Goal: Task Accomplishment & Management: Complete application form

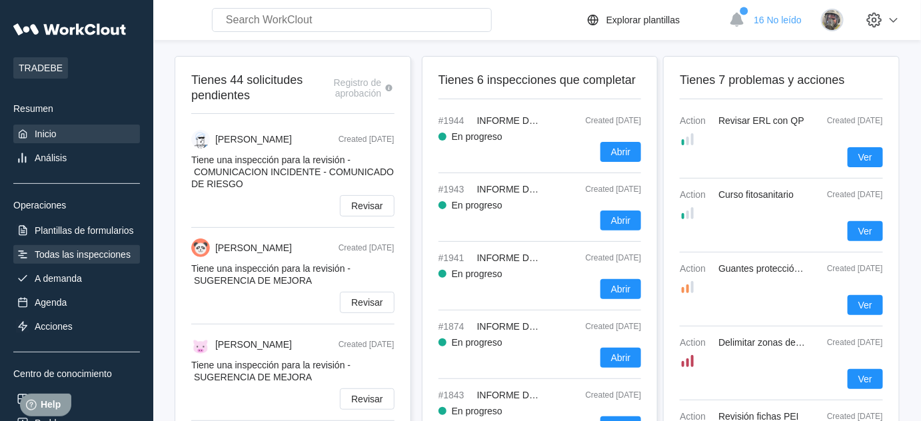
click at [67, 247] on div "Todas las inspecciones" at bounding box center [76, 254] width 127 height 19
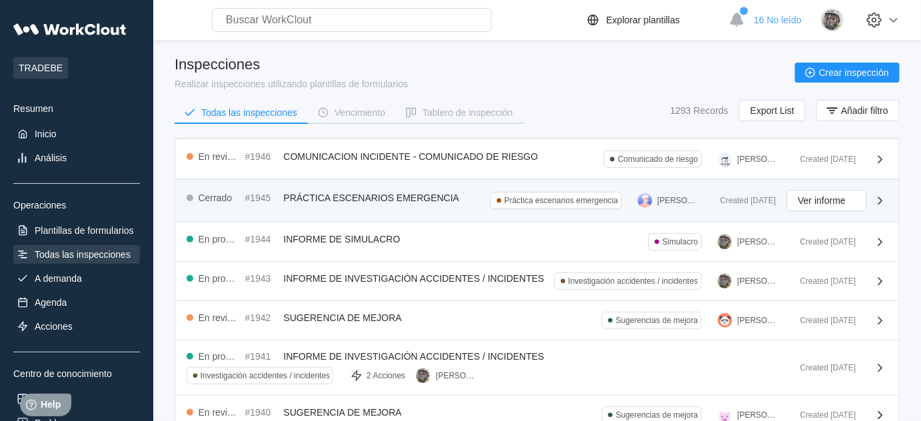
click at [392, 193] on span "PRÁCTICA ESCENARIOS EMERGENCIA" at bounding box center [372, 198] width 176 height 11
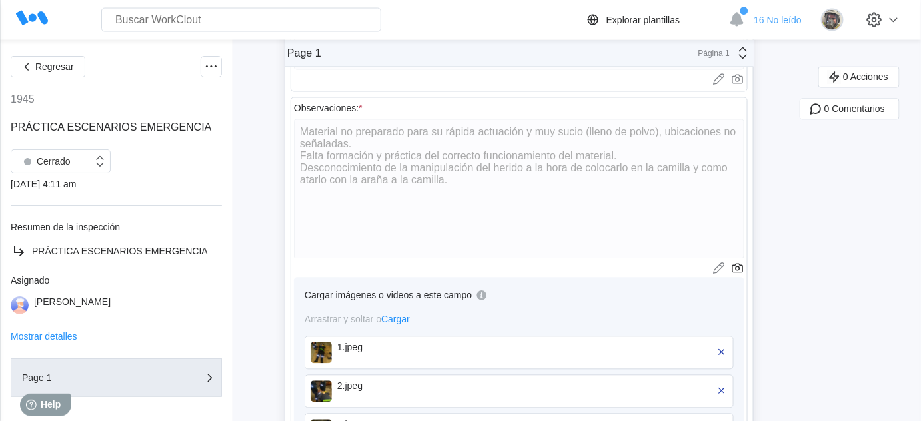
scroll to position [900, 0]
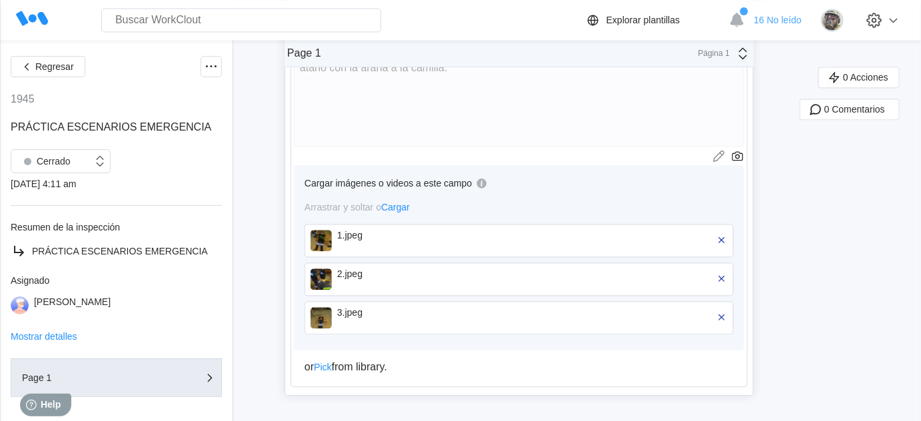
click at [322, 233] on img at bounding box center [321, 240] width 21 height 21
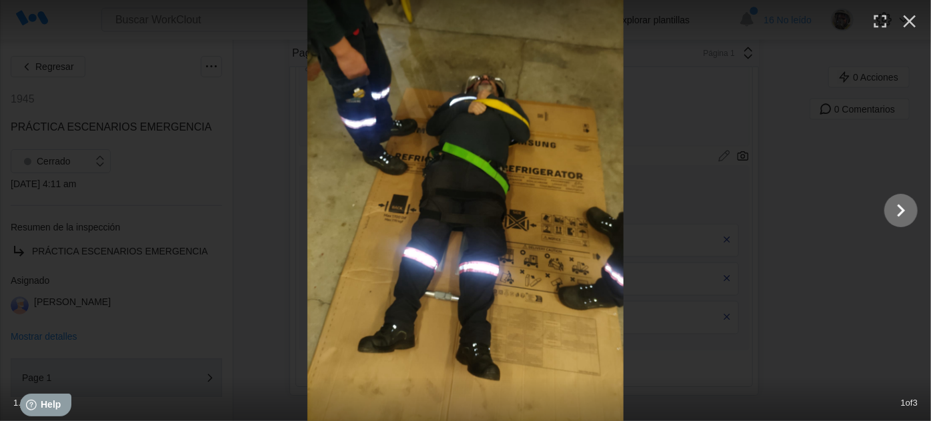
click at [893, 213] on icon "Show slide 2 of 3" at bounding box center [900, 211] width 25 height 32
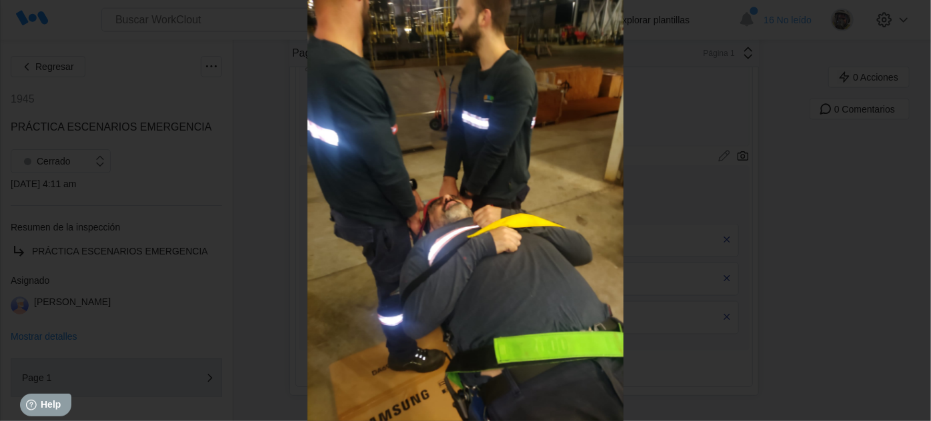
click at [893, 213] on icon "Show slide 3 of 3" at bounding box center [900, 211] width 25 height 32
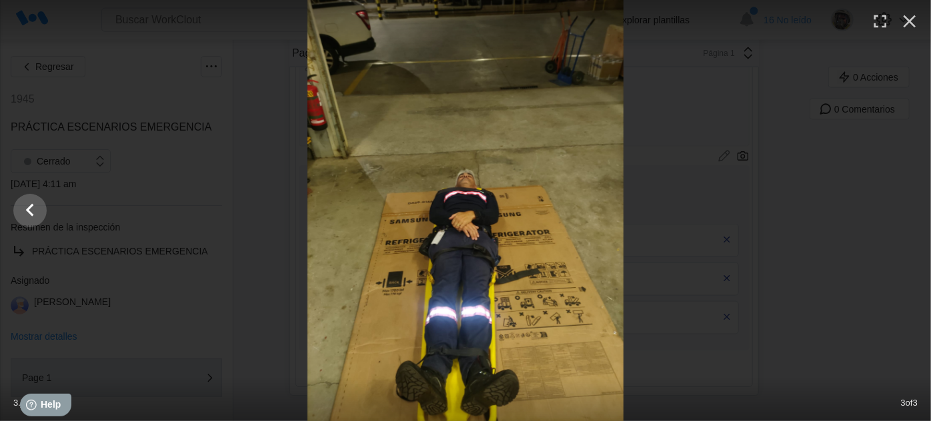
click at [893, 213] on div at bounding box center [465, 210] width 931 height 421
click at [911, 21] on icon "button" at bounding box center [909, 21] width 13 height 13
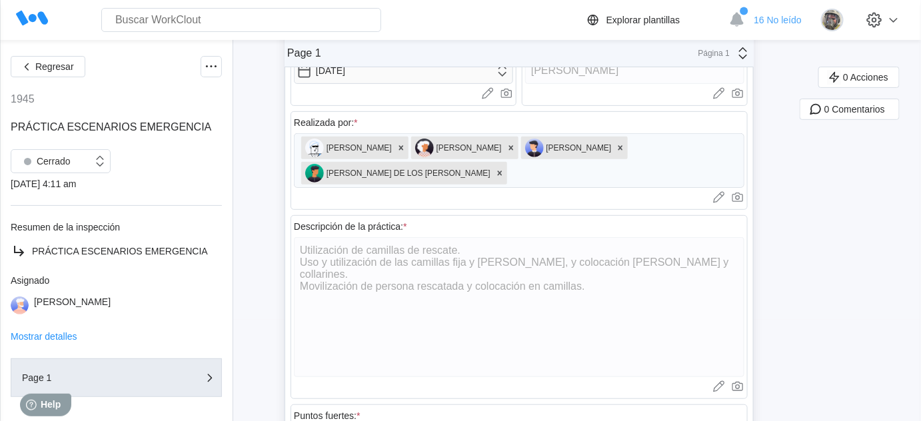
scroll to position [0, 0]
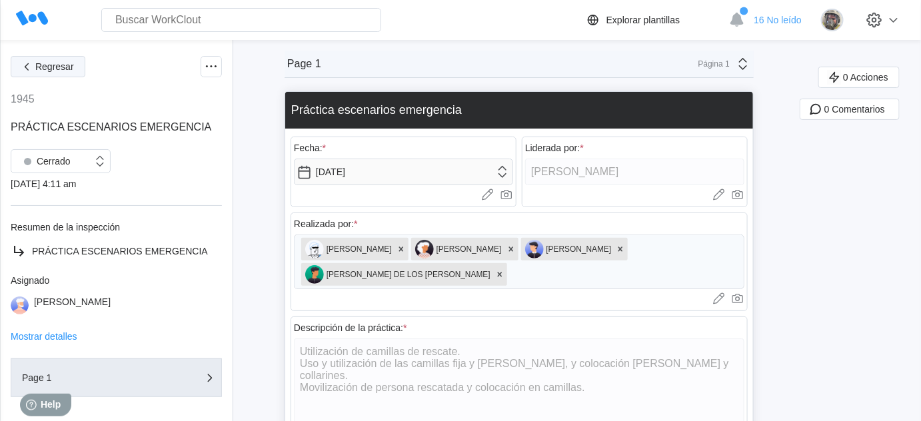
click at [46, 67] on span "Regresar" at bounding box center [54, 66] width 39 height 9
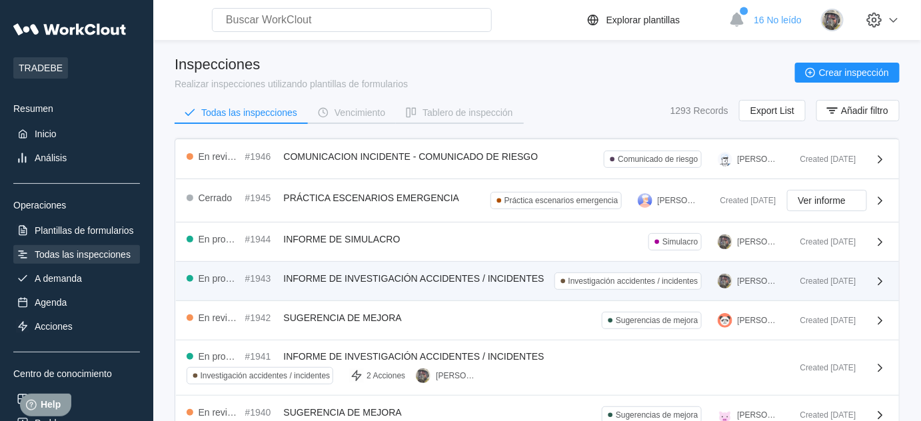
click at [399, 275] on span "INFORME DE INVESTIGACIÓN ACCIDENTES / INCIDENTES" at bounding box center [414, 278] width 261 height 11
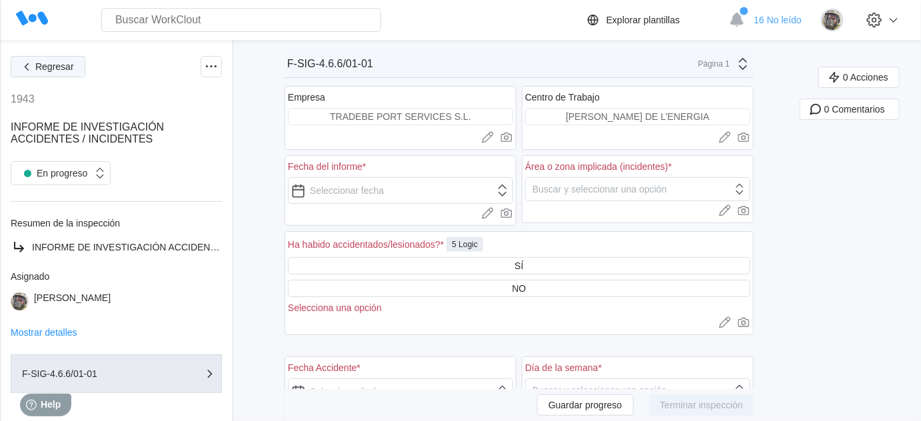
click at [43, 71] on span "Regresar" at bounding box center [54, 66] width 39 height 9
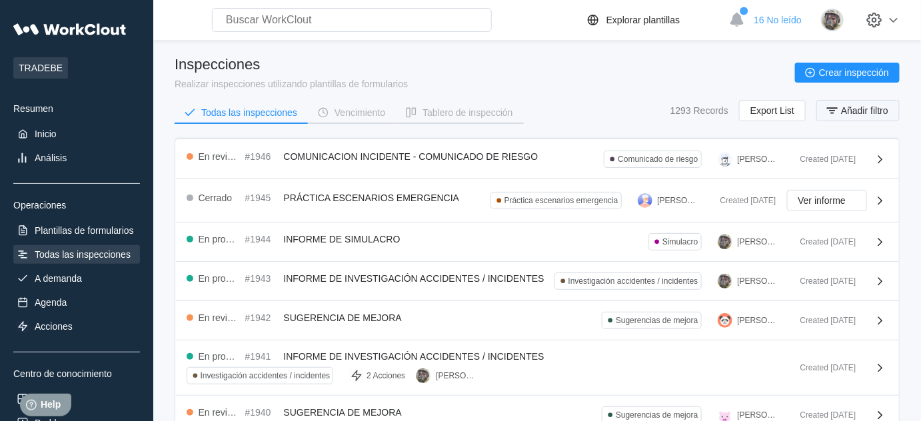
click at [869, 113] on span "Añadir filtro" at bounding box center [864, 110] width 47 height 9
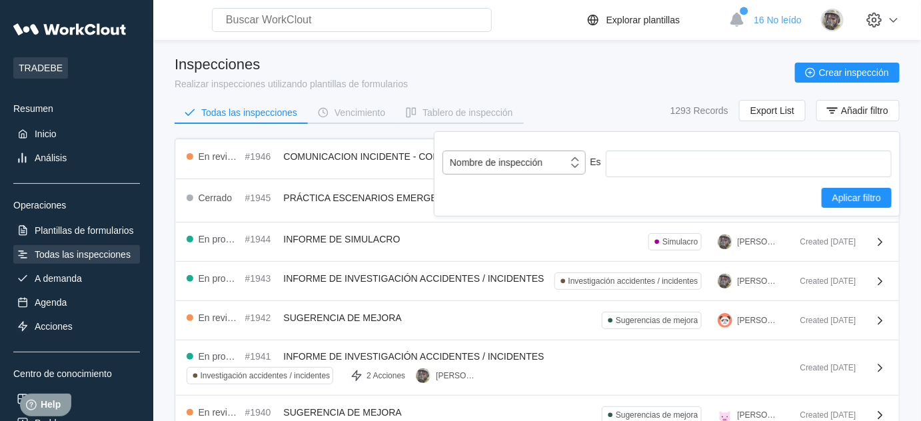
click at [535, 161] on div "Nombre de inspección" at bounding box center [496, 162] width 93 height 11
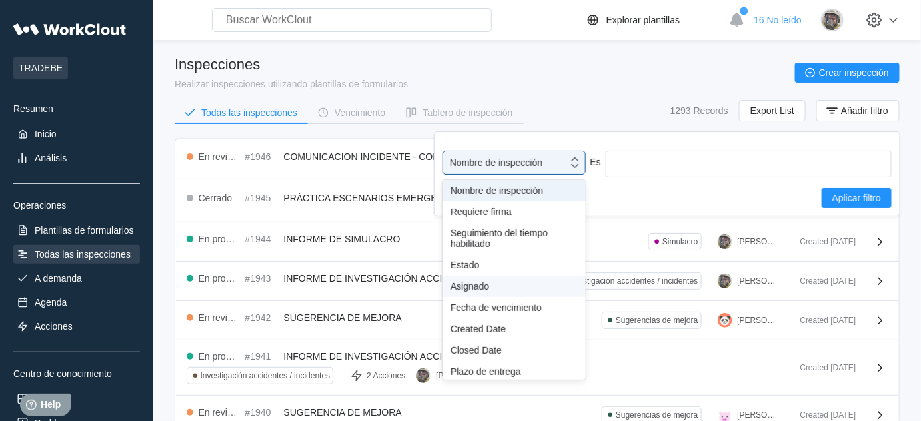
click at [487, 285] on div "Asignado" at bounding box center [514, 286] width 127 height 11
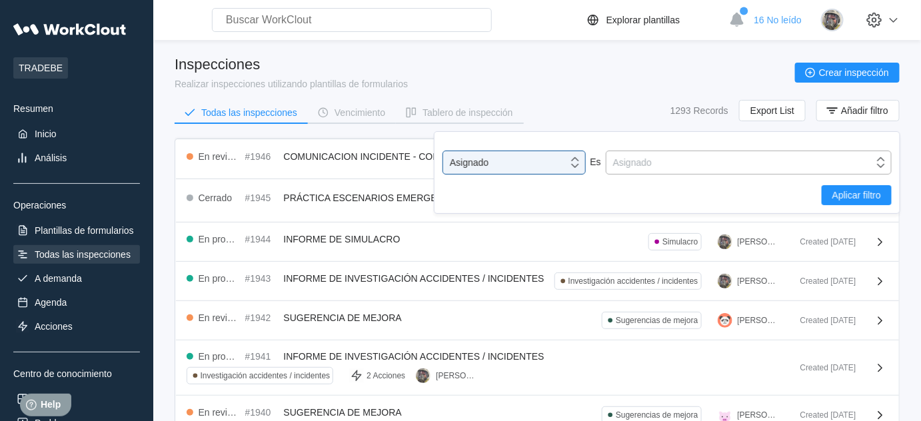
click at [627, 166] on div "Asignado" at bounding box center [632, 162] width 39 height 11
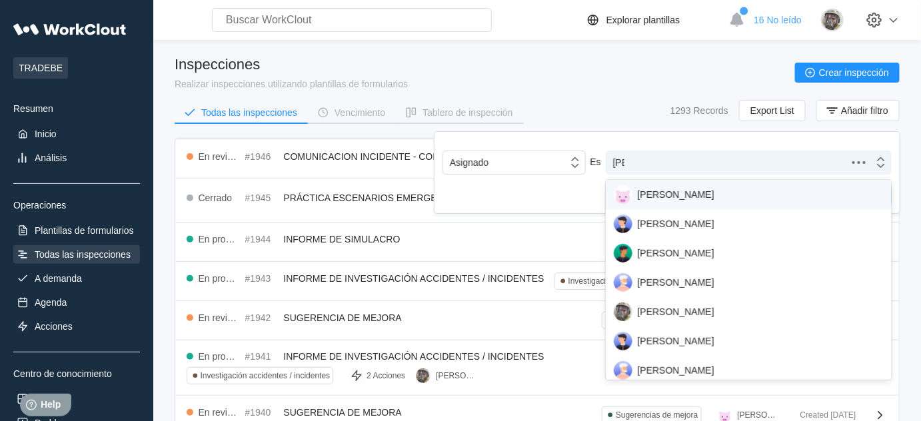
type input "alfo"
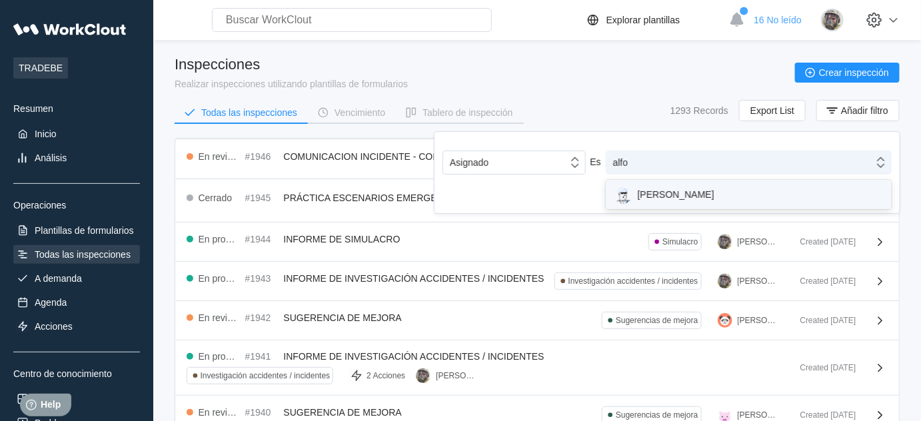
click at [667, 194] on div "ALFONSO MORUNO" at bounding box center [749, 194] width 270 height 19
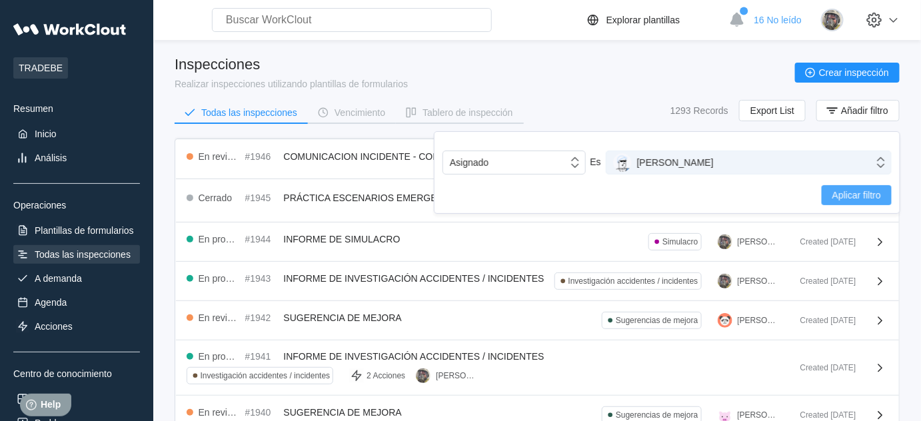
click at [846, 193] on span "Aplicar filtro" at bounding box center [857, 195] width 49 height 9
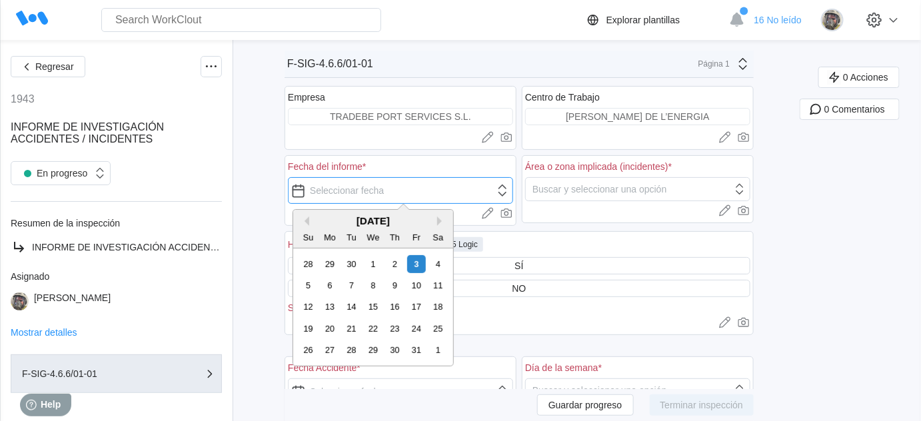
click at [349, 199] on input "text" at bounding box center [400, 190] width 225 height 27
click at [377, 257] on div "1" at bounding box center [373, 264] width 18 height 18
type input "[DATE]"
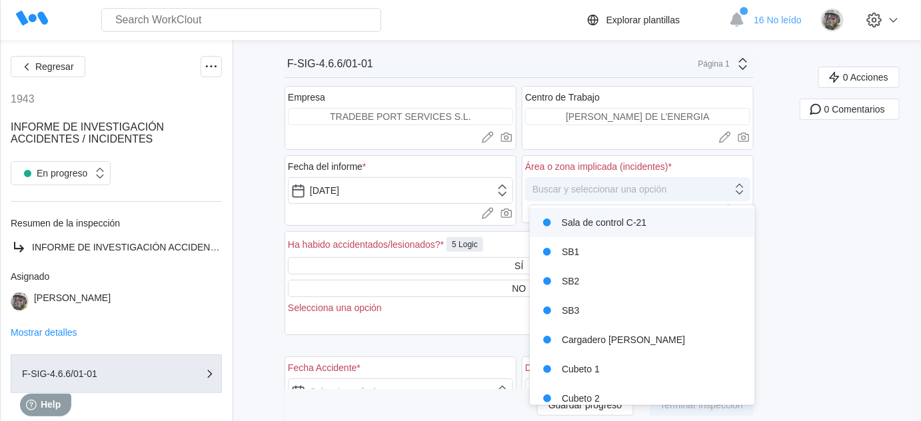
click at [548, 196] on div "Buscar y seleccionar una opción" at bounding box center [629, 189] width 207 height 19
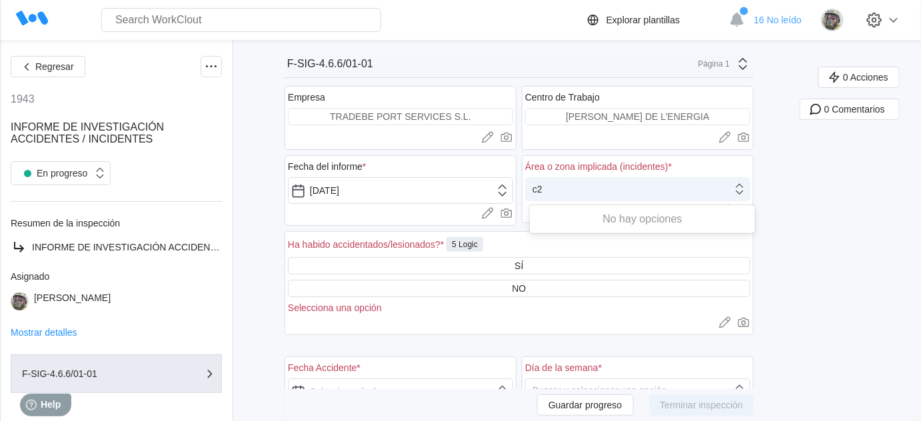
type input "c"
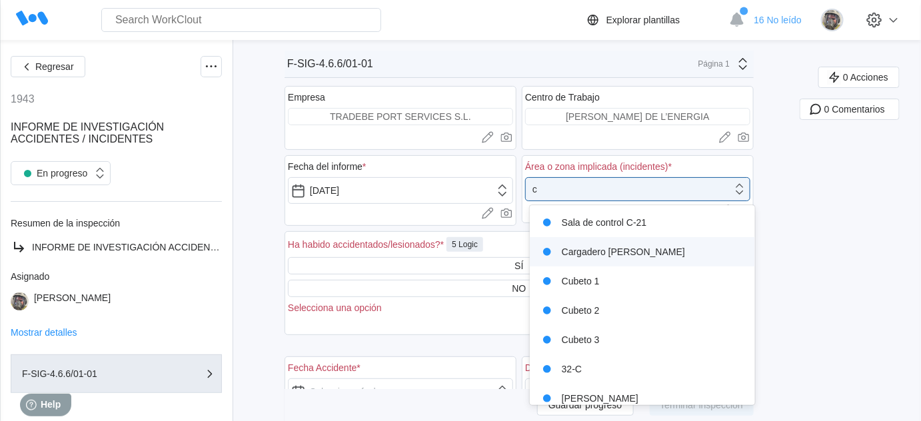
click at [655, 258] on div "Cargadero [PERSON_NAME]" at bounding box center [643, 252] width 210 height 19
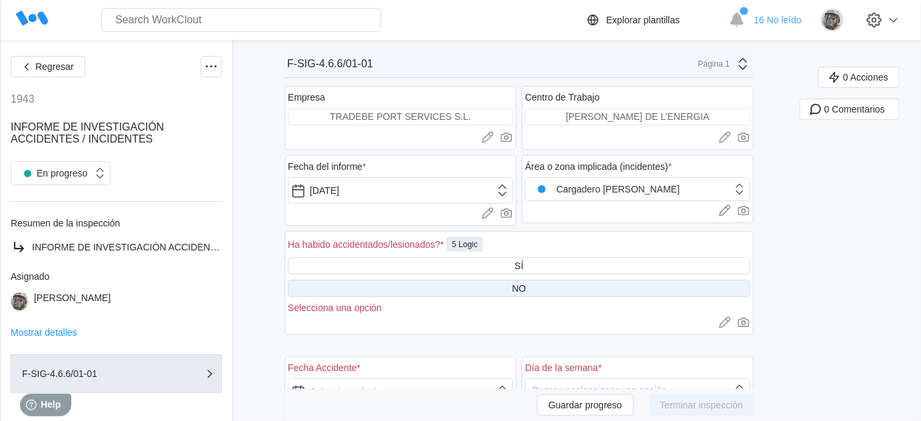
click at [495, 287] on div "NO" at bounding box center [519, 288] width 463 height 17
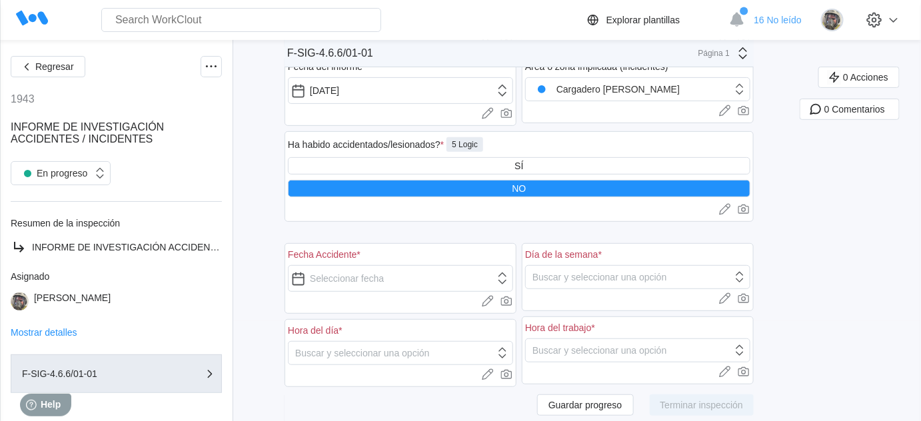
scroll to position [121, 0]
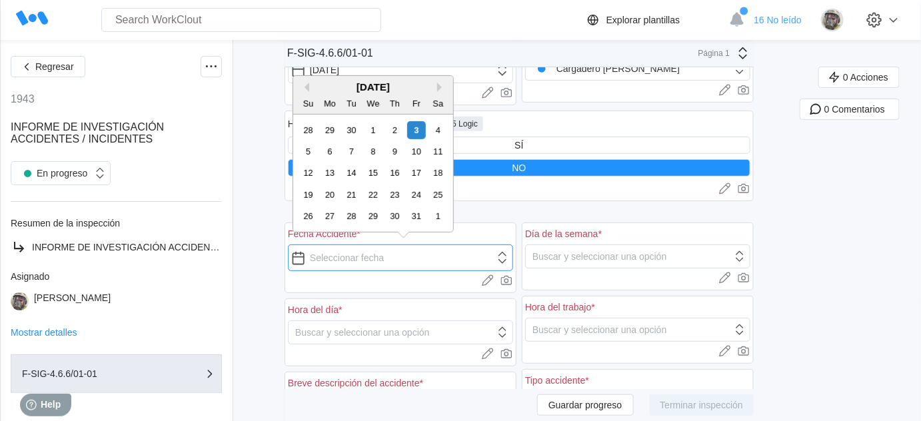
click at [417, 256] on input "text" at bounding box center [400, 258] width 225 height 27
click at [306, 83] on button "Previous Month" at bounding box center [304, 87] width 9 height 9
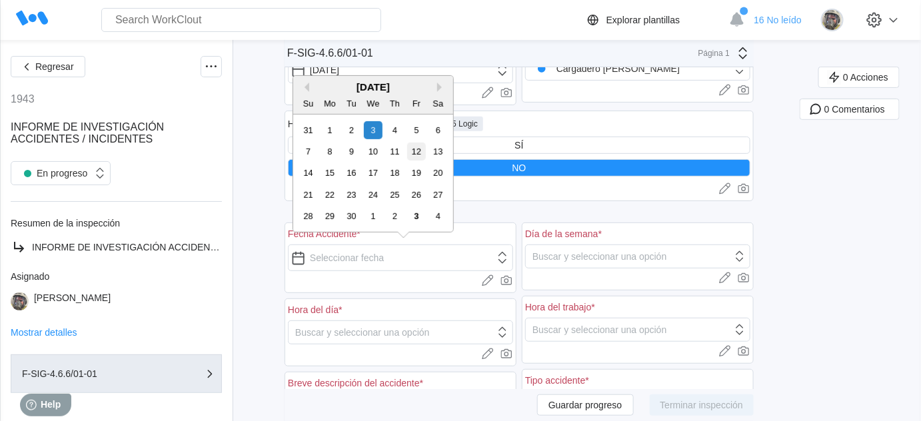
click at [419, 154] on div "12" at bounding box center [416, 152] width 18 height 18
type input "[DATE]"
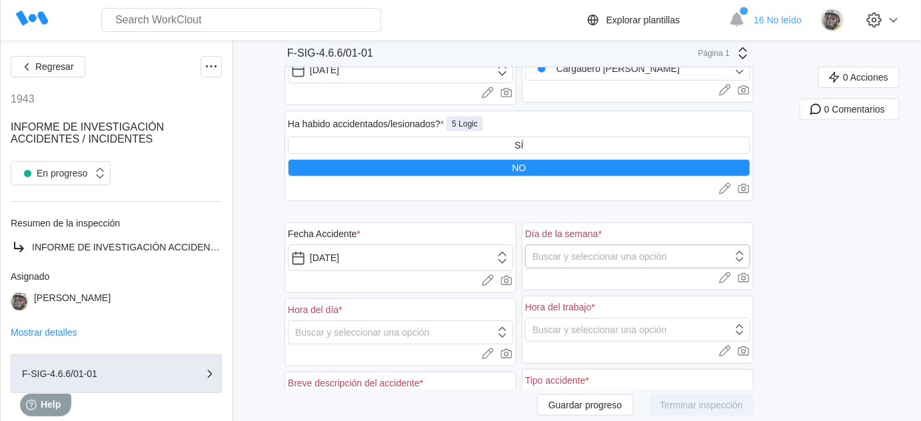
click at [567, 252] on div "Buscar y seleccionar una opción" at bounding box center [600, 256] width 135 height 11
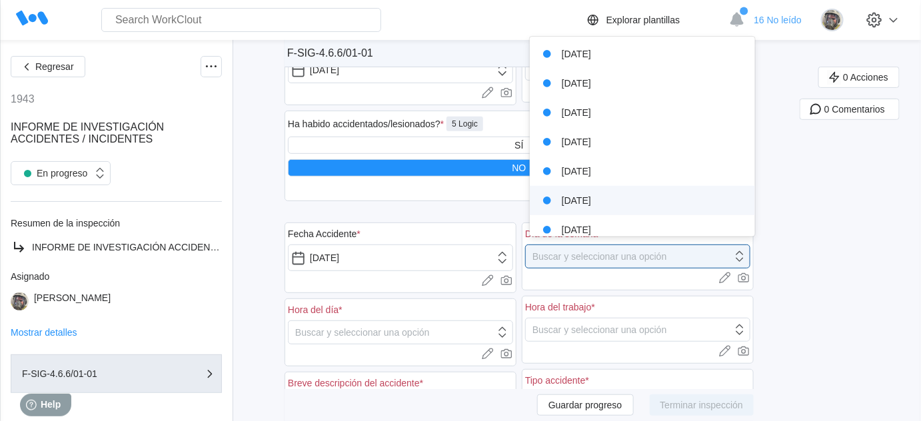
click at [583, 199] on div "[DATE]" at bounding box center [643, 200] width 210 height 19
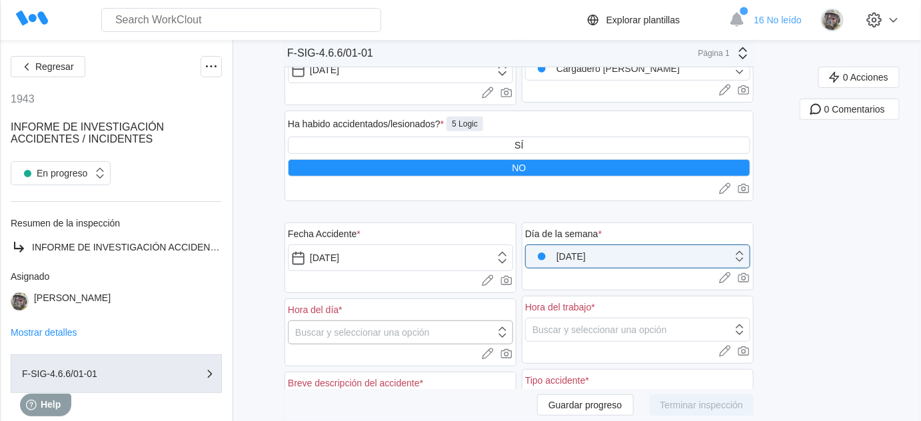
click at [357, 327] on div "Buscar y seleccionar una opción" at bounding box center [362, 332] width 135 height 11
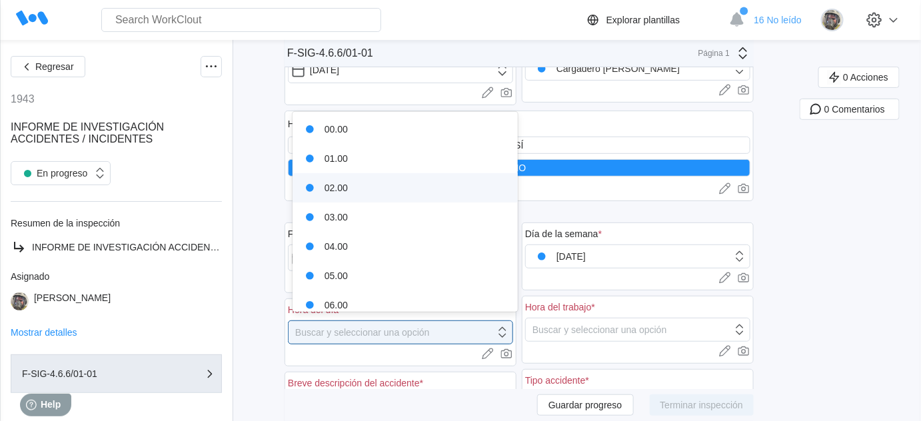
click at [363, 196] on div "02.00" at bounding box center [406, 188] width 210 height 19
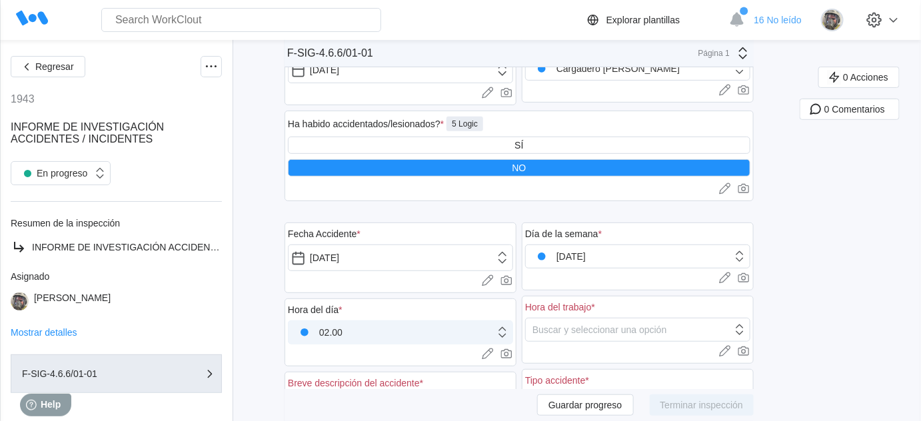
click at [353, 332] on div "02.00" at bounding box center [392, 332] width 207 height 19
click at [620, 410] on button "Guardar progreso" at bounding box center [585, 405] width 97 height 21
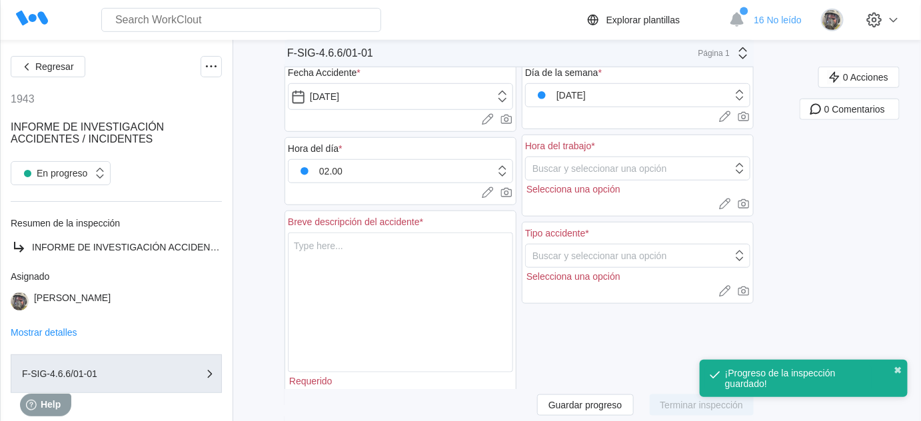
scroll to position [303, 0]
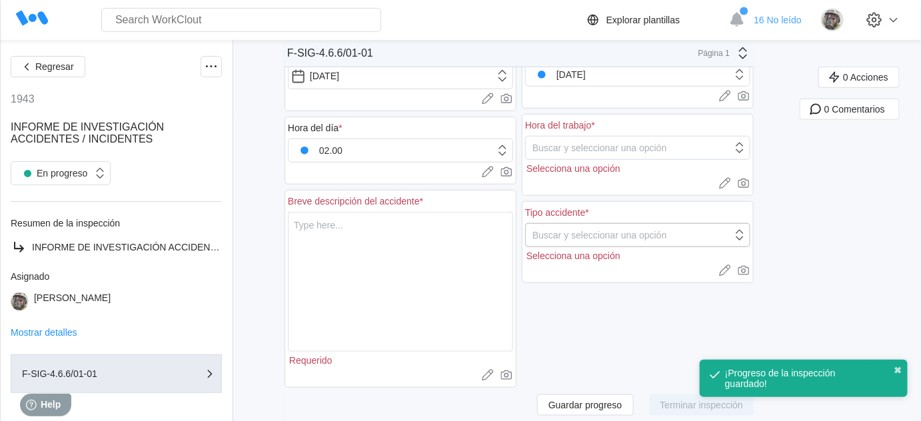
click at [639, 237] on div "Buscar y seleccionar una opción" at bounding box center [629, 235] width 207 height 19
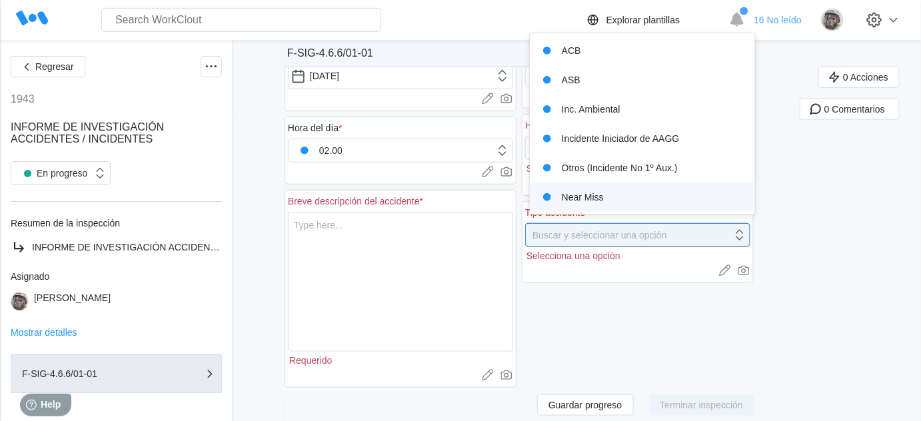
click at [609, 197] on div "Near Miss" at bounding box center [643, 197] width 210 height 19
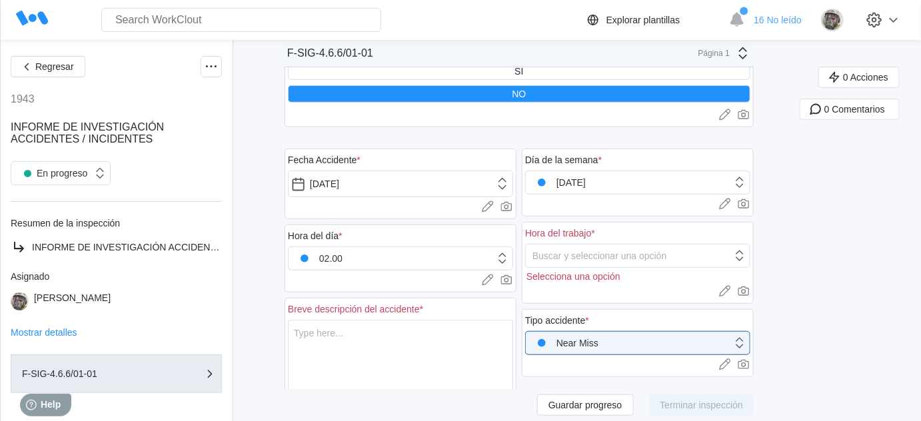
scroll to position [181, 0]
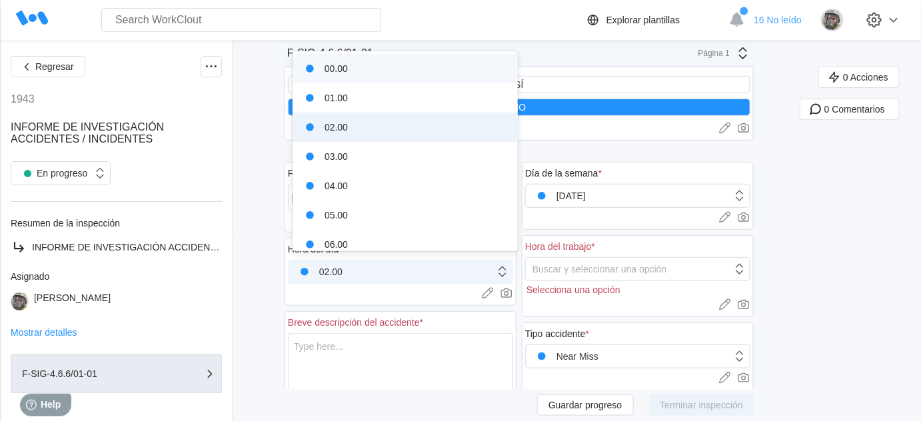
click at [379, 263] on div "02.00" at bounding box center [392, 272] width 207 height 19
click at [382, 69] on div "00.00" at bounding box center [406, 68] width 210 height 19
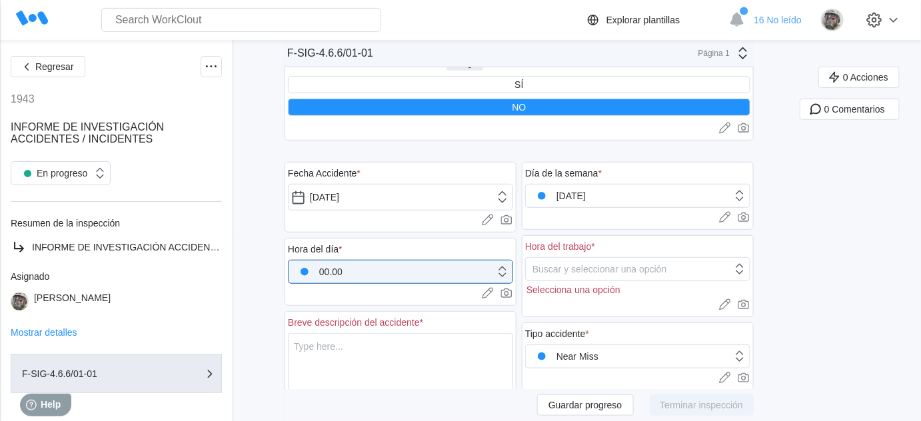
click at [444, 243] on div "Hora del día *" at bounding box center [400, 250] width 225 height 19
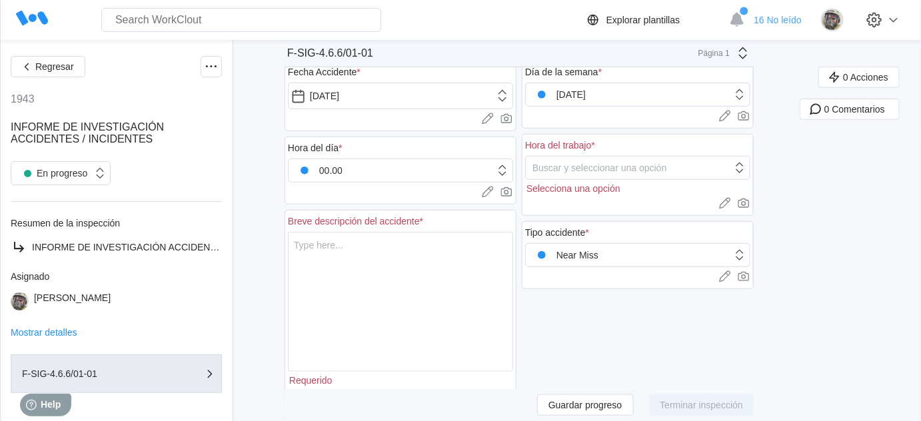
scroll to position [303, 0]
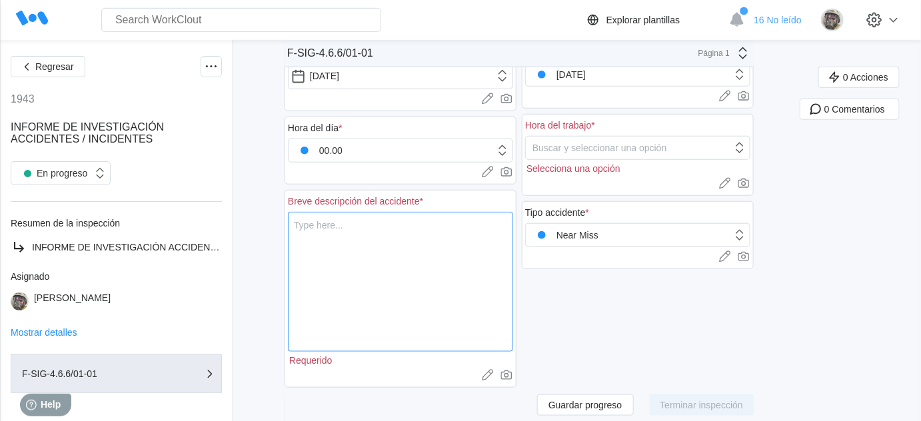
click at [382, 229] on textarea at bounding box center [400, 282] width 225 height 140
type textarea "P"
type textarea "x"
type textarea "Pi"
type textarea "x"
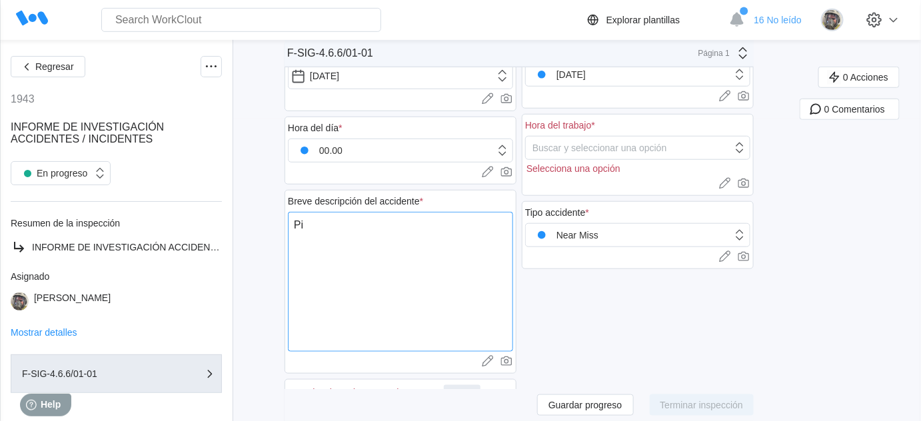
type textarea "Pin"
type textarea "x"
type textarea "Pinc"
type textarea "x"
type textarea "Pinch"
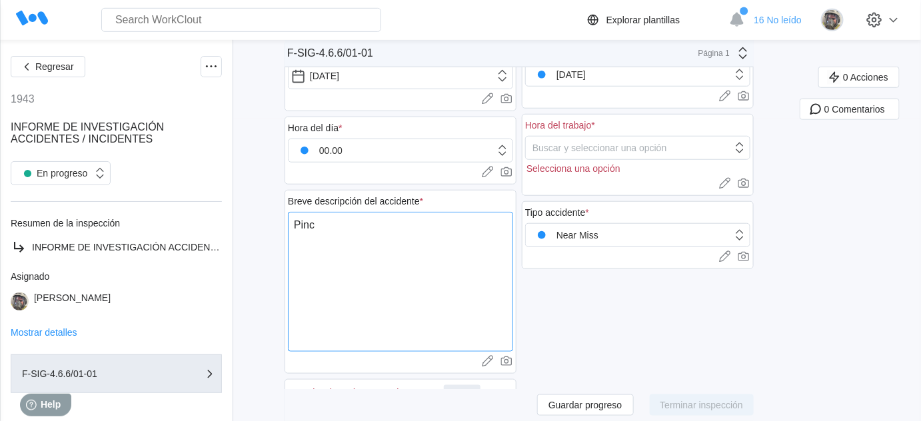
type textarea "x"
type textarea "Pincha"
type textarea "x"
type textarea "Pinchaz"
type textarea "x"
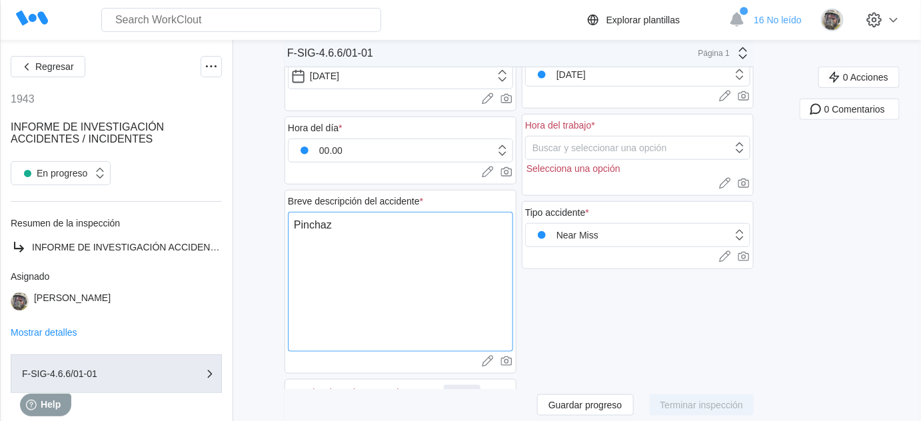
type textarea "Pinchazo"
type textarea "x"
type textarea "Pinchazo"
type textarea "x"
type textarea "Pinchazo d"
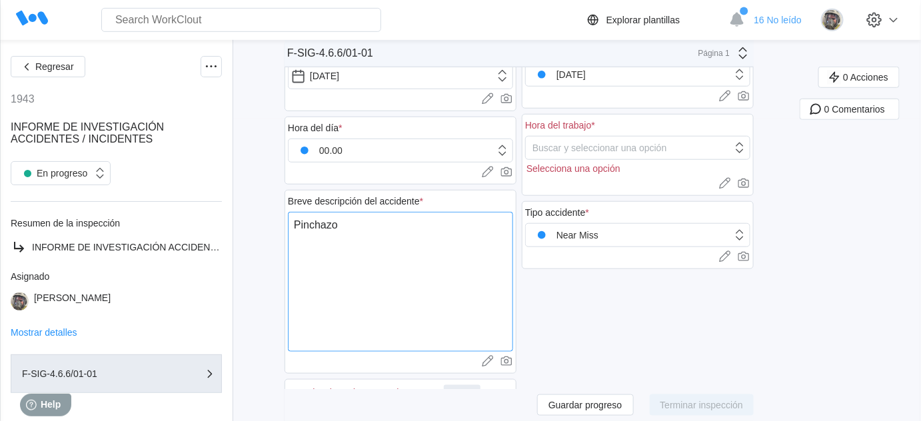
type textarea "x"
type textarea "Pinchazo de"
type textarea "x"
type textarea "Pinchazo de"
type textarea "x"
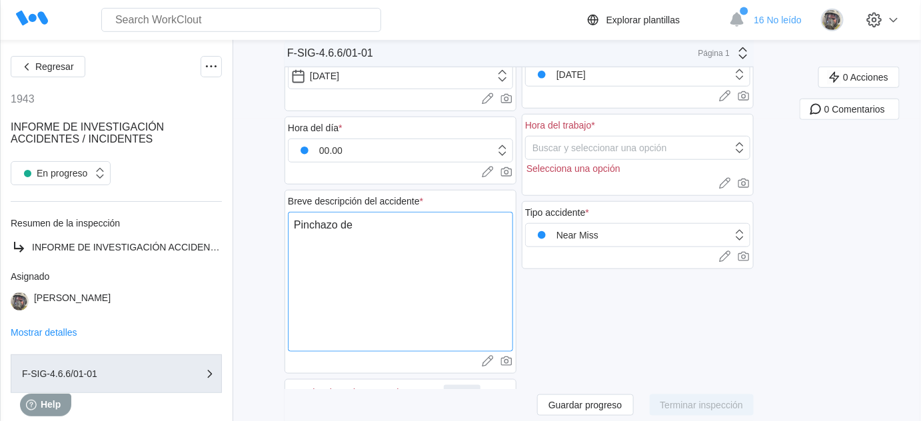
type textarea "Pinchazo de u"
type textarea "x"
type textarea "Pinchazo de un"
type textarea "x"
type textarea "Pinchazo de un"
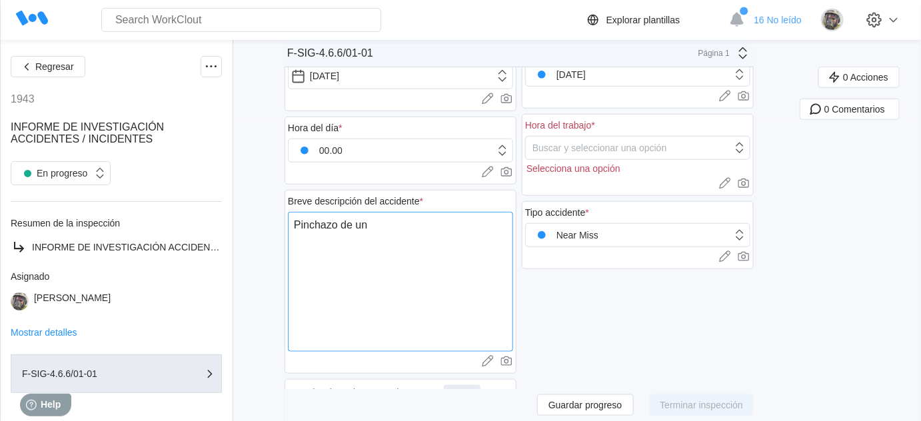
type textarea "x"
type textarea "Pinchazo de un I"
type textarea "x"
type textarea "Pinchazo de un IB"
type textarea "x"
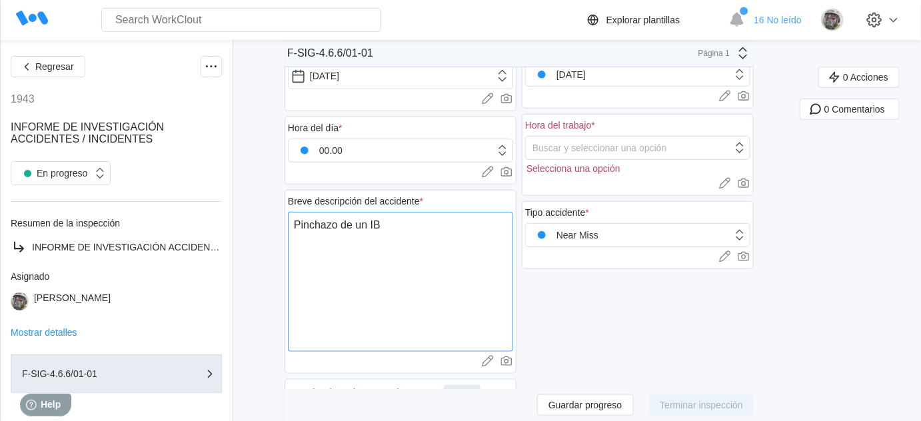
type textarea "Pinchazo de un IBC"
type textarea "x"
type textarea "Pinchazo de un IBC"
type textarea "x"
type textarea "Pinchazo de un IBC d"
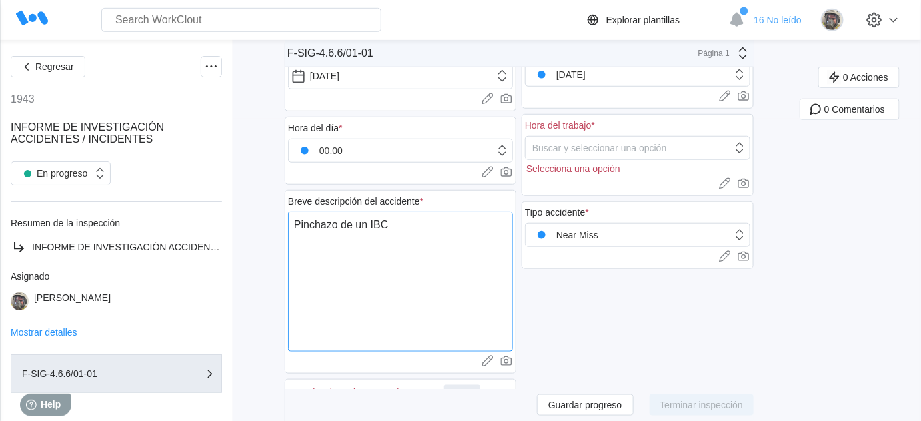
type textarea "x"
type textarea "Pinchazo de un IBC de"
type textarea "x"
type textarea "Pinchazo de un IBC de"
type textarea "x"
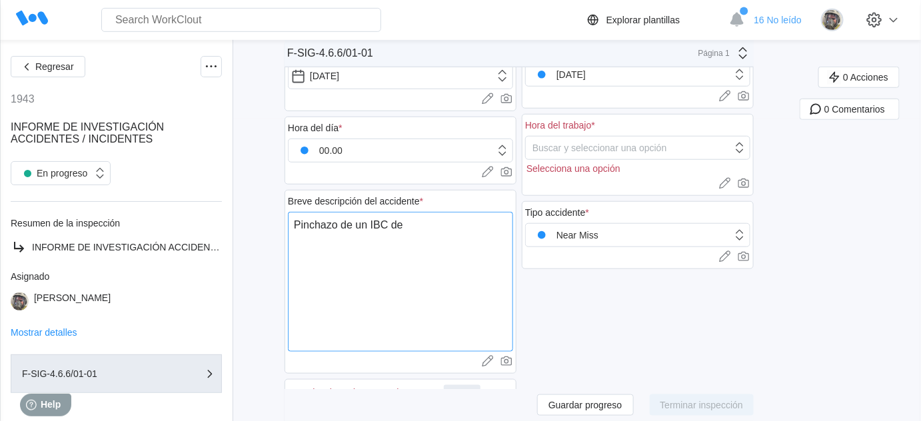
type textarea "Pinchazo de un IBC de a"
type textarea "x"
type textarea "Pinchazo de un IBC de ad"
type textarea "x"
type textarea "Pinchazo de un IBC de adi"
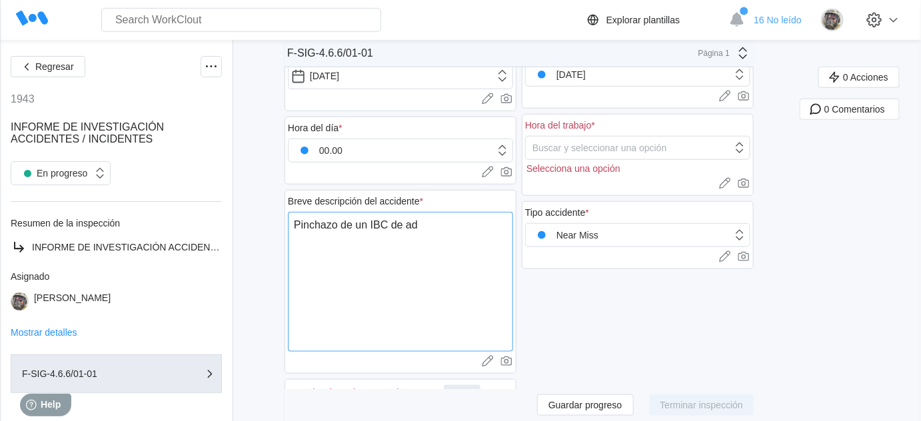
type textarea "x"
type textarea "Pinchazo de un IBC de adit"
type textarea "x"
type textarea "Pinchazo de un IBC de aditi"
type textarea "x"
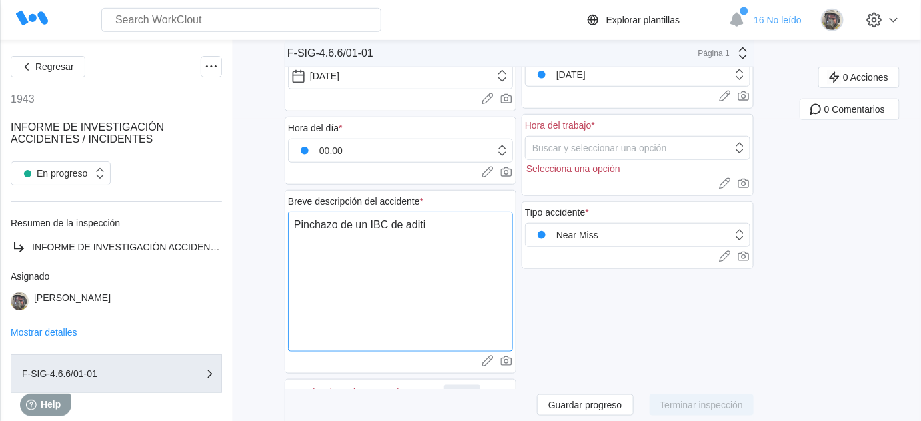
type textarea "Pinchazo de un IBC de aditiv"
type textarea "x"
type textarea "Pinchazo de un IBC de aditivo"
type textarea "x"
type textarea "Pinchazo de un IBC de aditivo"
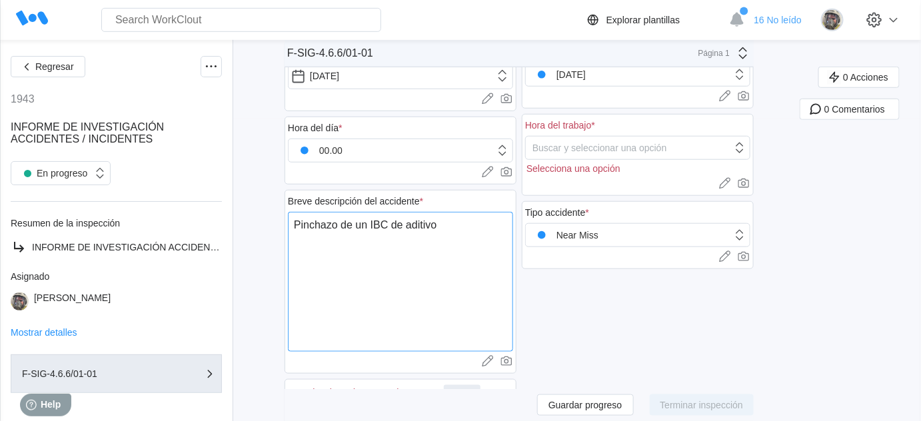
type textarea "x"
type textarea "Pinchazo de un IBC de aditivo M"
type textarea "x"
type textarea "Pinchazo de un IBC de aditivo MM"
type textarea "x"
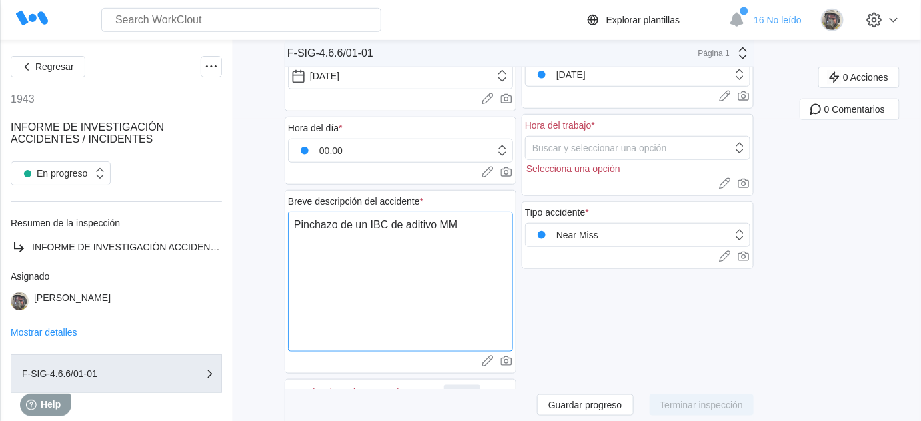
type textarea "Pinchazo de un IBC de aditivo MMT"
type textarea "x"
type textarea "Pinchazo de un IBC de aditivo MMT"
type textarea "x"
type textarea "Pinchazo de un IBC de aditivo MMT c"
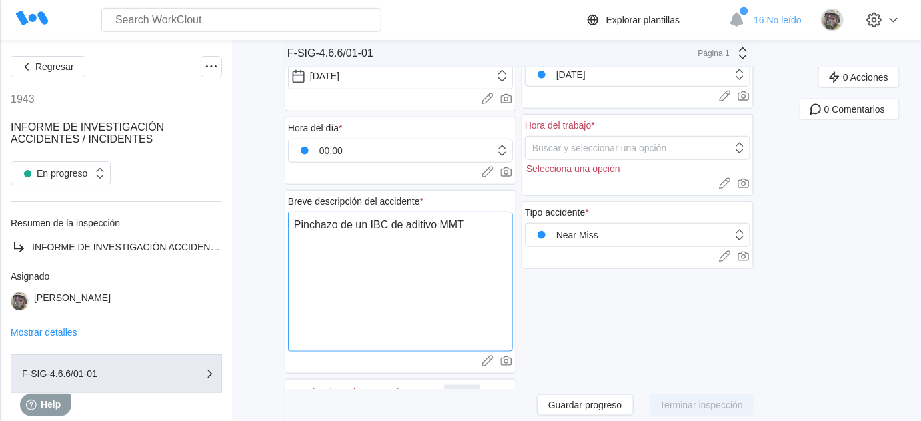
type textarea "x"
type textarea "Pinchazo de un IBC de aditivo MMT co"
type textarea "x"
type textarea "Pinchazo de un IBC de aditivo MMT co"
type textarea "x"
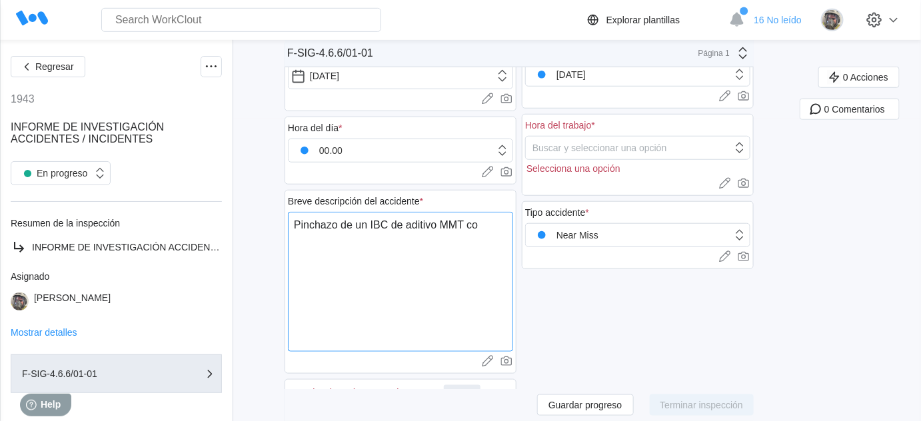
type textarea "Pinchazo de un IBC de aditivo MMT co l"
type textarea "x"
type textarea "Pinchazo de un IBC de aditivo MMT co la"
type textarea "x"
type textarea "Pinchazo de un IBC de aditivo MMT co las"
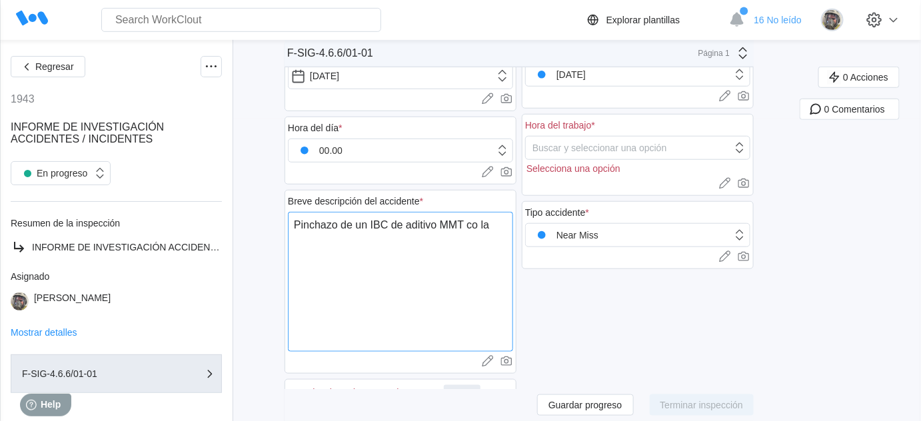
type textarea "x"
type textarea "Pinchazo de un IBC de aditivo MMT co la"
type textarea "x"
type textarea "Pinchazo de un IBC de aditivo MMT co l"
type textarea "x"
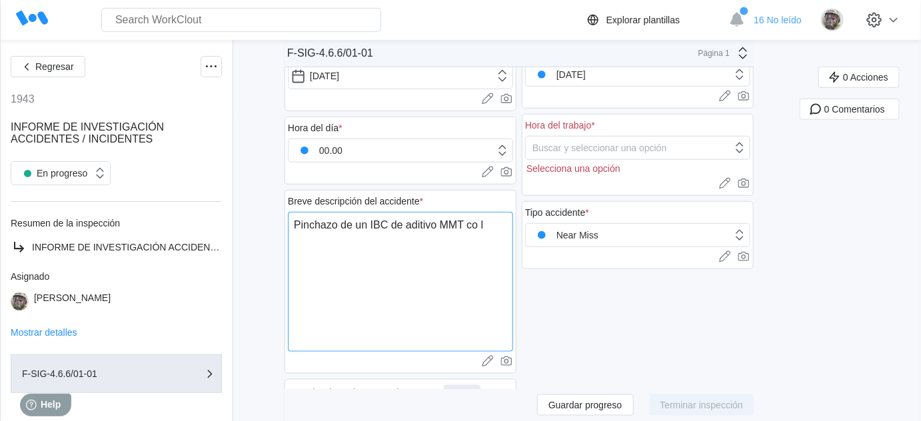
type textarea "Pinchazo de un IBC de aditivo MMT co"
type textarea "x"
type textarea "Pinchazo de un IBC de aditivo MMT co"
type textarea "x"
type textarea "Pinchazo de un IBC de aditivo MMT con"
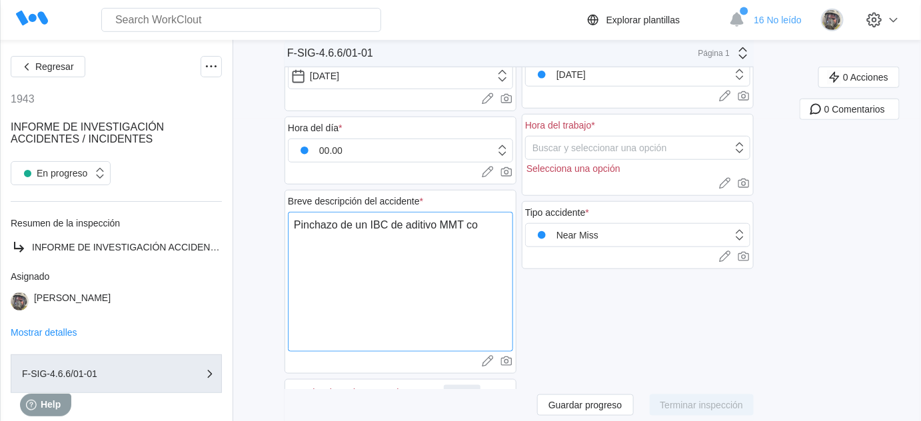
type textarea "x"
type textarea "Pinchazo de un IBC de aditivo MMT con"
type textarea "x"
type textarea "Pinchazo de un IBC de aditivo MMT con l"
type textarea "x"
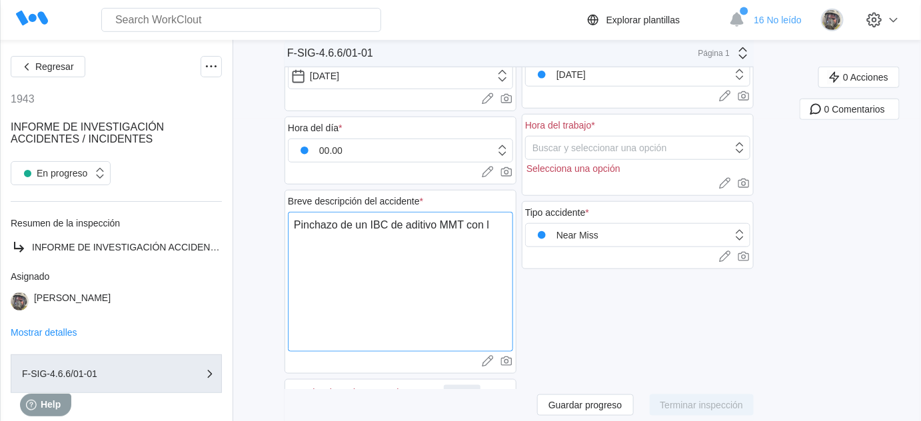
type textarea "Pinchazo de un IBC de aditivo MMT con la"
type textarea "x"
type textarea "Pinchazo de un IBC de aditivo MMT con las"
type textarea "x"
type textarea "Pinchazo de un IBC de aditivo MMT con las"
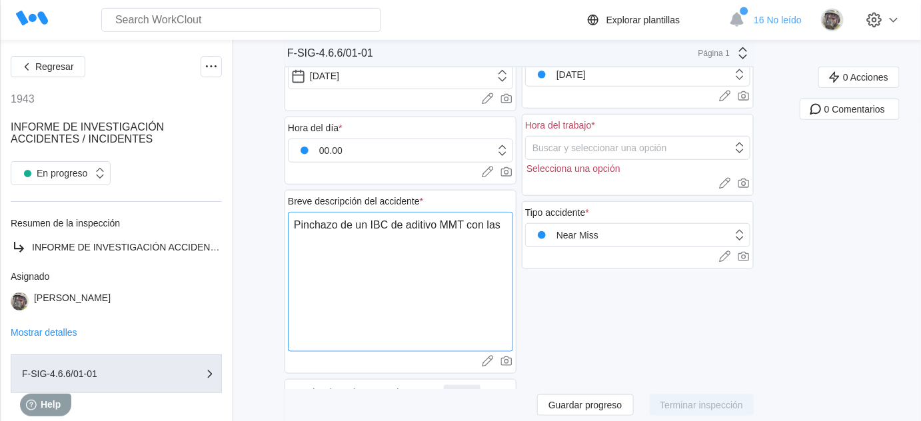
type textarea "x"
type textarea "Pinchazo de un IBC de aditivo MMT con las p"
type textarea "x"
type textarea "Pinchazo de un IBC de aditivo MMT con las pa"
type textarea "x"
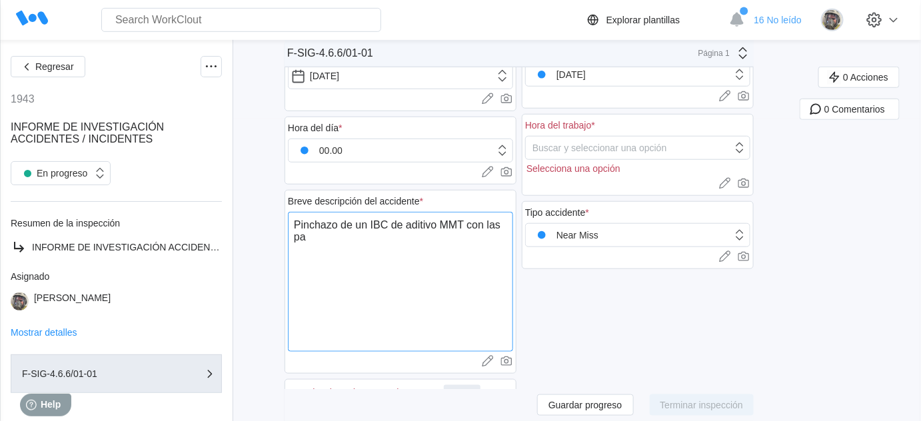
type textarea "Pinchazo de un IBC de aditivo MMT con las paa"
type textarea "x"
type textarea "Pinchazo de un IBC de aditivo MMT con las paas"
type textarea "x"
type textarea "Pinchazo de un IBC de aditivo MMT con las paas"
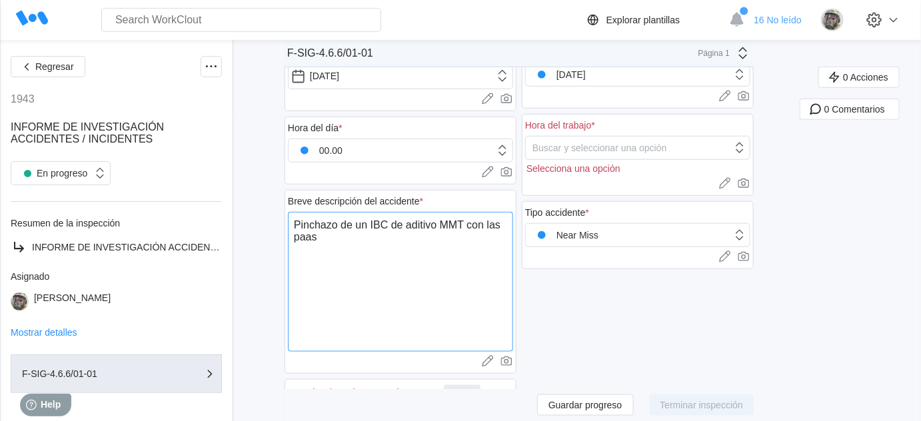
type textarea "x"
type textarea "Pinchazo de un IBC de aditivo MMT con las paas d"
type textarea "x"
type textarea "Pinchazo de un IBC de aditivo MMT con las paas de"
type textarea "x"
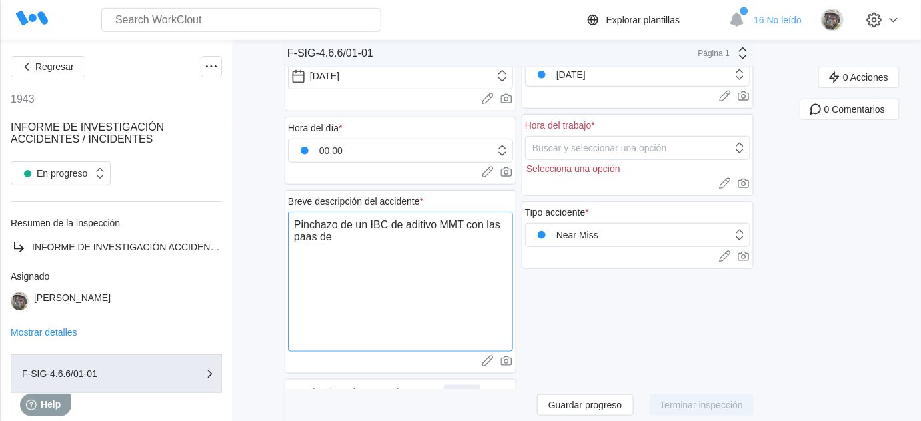
type textarea "Pinchazo de un IBC de aditivo MMT con las paas del"
type textarea "x"
type textarea "Pinchazo de un IBC de aditivo MMT con las paas del"
type textarea "x"
type textarea "Pinchazo de un IBC de aditivo MMT con las paas del t"
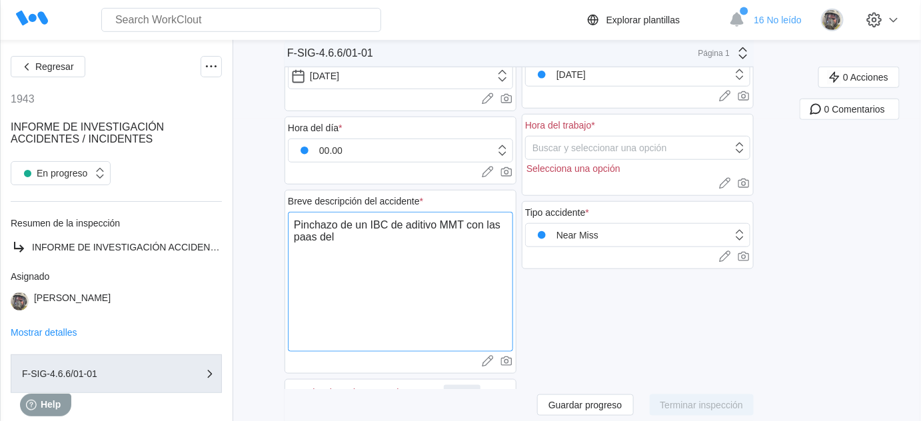
type textarea "x"
type textarea "Pinchazo de un IBC de aditivo MMT con las paas del to"
type textarea "x"
type textarea "Pinchazo de un IBC de aditivo MMT con las paas del top"
type textarea "x"
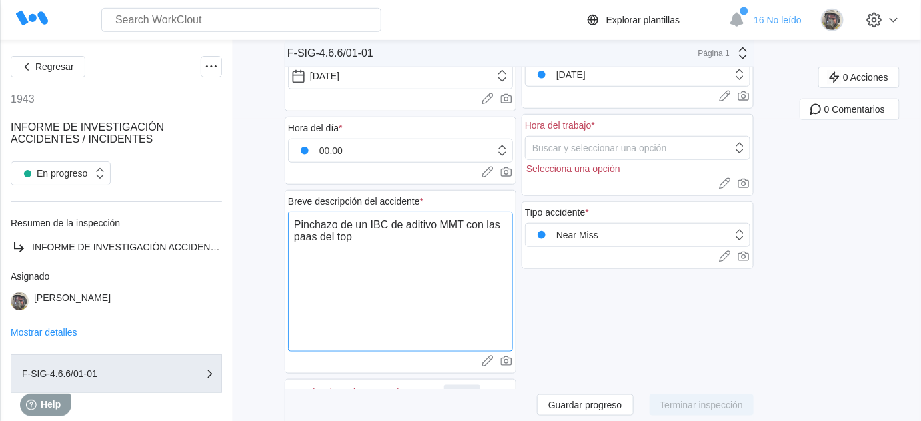
type textarea "Pinchazo de un IBC de aditivo MMT con las paas del topo"
type textarea "x"
type textarea "Pinchazo de un IBC de aditivo MMT con las paas del topo"
type textarea "x"
type textarea "Pinchazo de un IBC de aditivo MMT con las palas del topo"
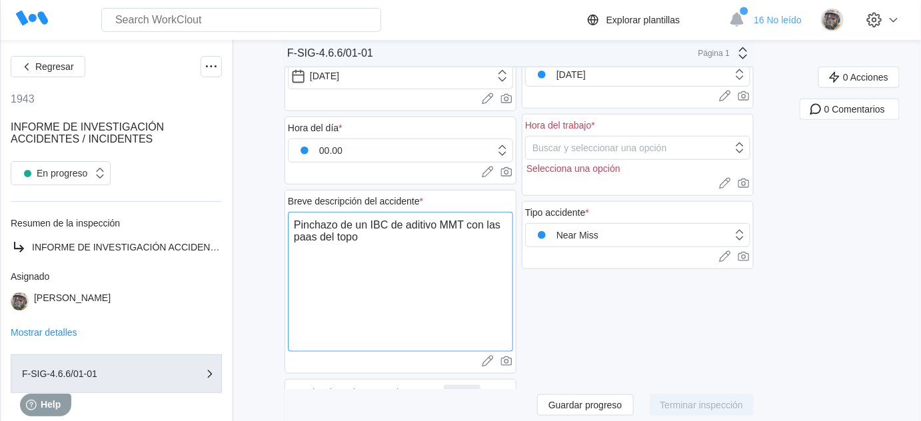
type textarea "x"
type textarea "Pinchazo de un IBC de aditivo MMT con las palas del topo a"
type textarea "x"
type textarea "Pinchazo de un IBC de aditivo MMT con las palas del topo al"
type textarea "x"
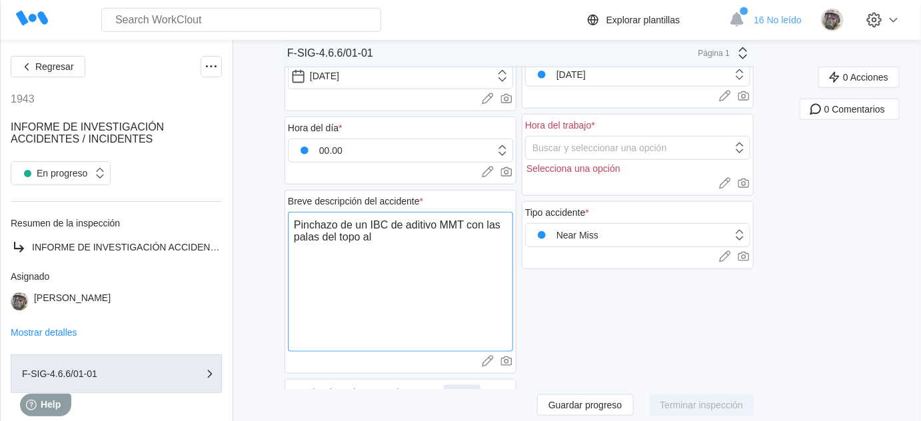
type textarea "Pinchazo de un IBC de aditivo MMT con las palas del topo al"
type textarea "x"
type textarea "Pinchazo de un IBC de aditivo MMT con las palas del topo al b"
type textarea "x"
type textarea "Pinchazo de un IBC de aditivo MMT con las palas del topo al ba"
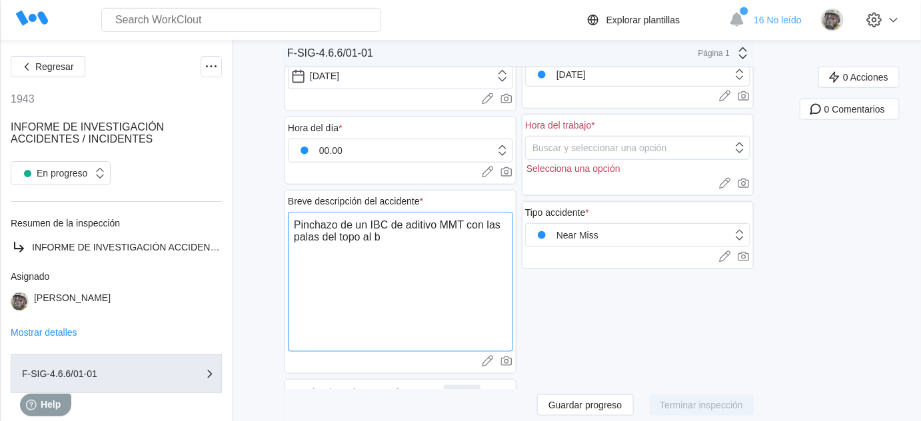
type textarea "x"
type textarea "Pinchazo de un IBC de aditivo MMT con las palas del topo al baj"
type textarea "x"
type textarea "Pinchazo de un IBC de aditivo MMT con las palas del topo al baja"
type textarea "x"
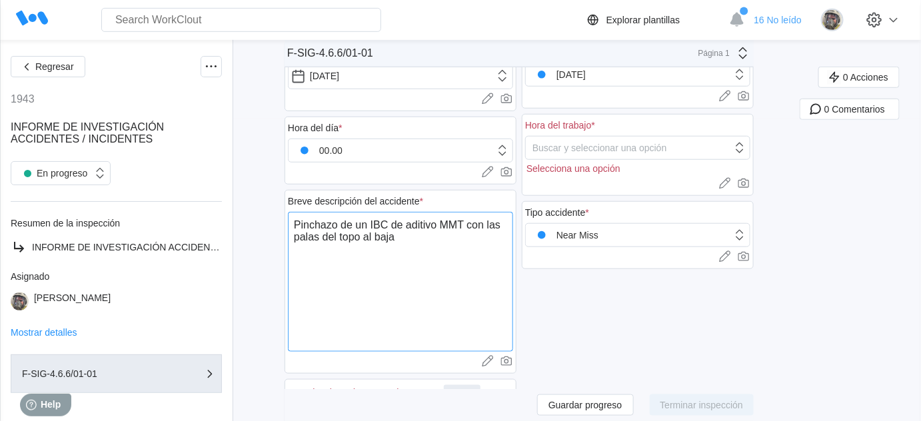
type textarea "Pinchazo de un IBC de aditivo MMT con las palas del topo al bajar"
type textarea "x"
type textarea "Pinchazo de un IBC de aditivo MMT con las palas del topo al bajarl"
type textarea "x"
type textarea "Pinchazo de un IBC de aditivo MMT con las palas del topo al bajarlo"
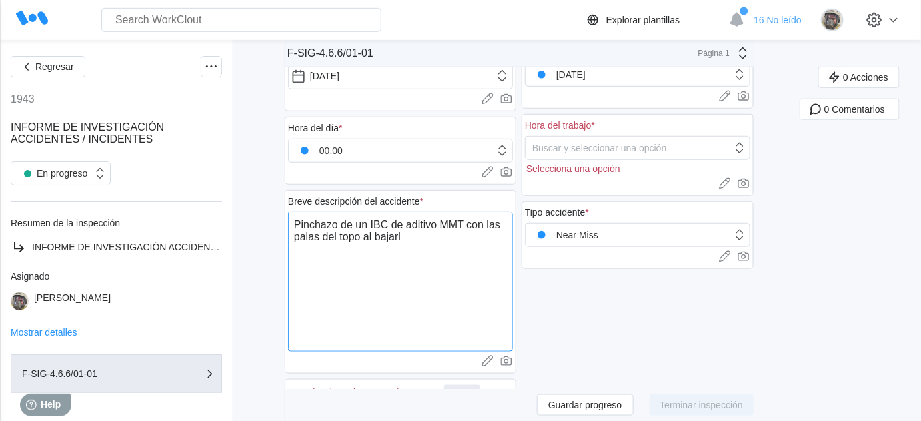
type textarea "x"
type textarea "Pinchazo de un IBC de aditivo MMT con las palas del topo al bajarlo"
type textarea "x"
type textarea "Pinchazo de un IBC de aditivo MMT con las palas del topo al bajarlo d"
type textarea "x"
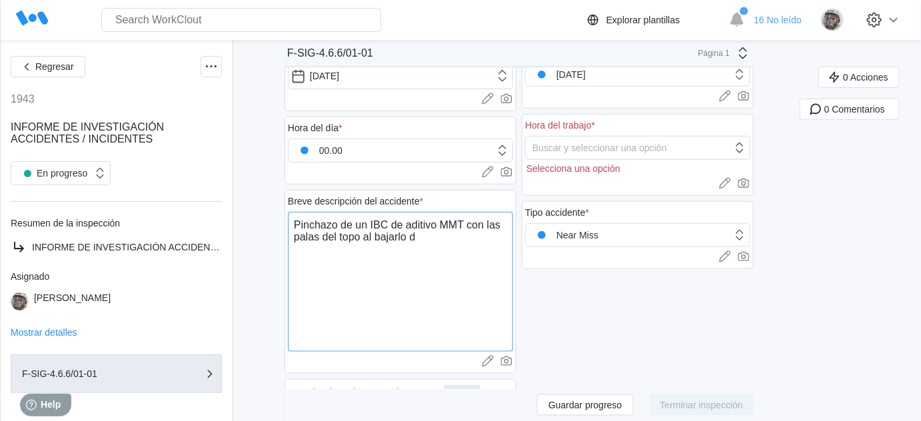
type textarea "Pinchazo de un IBC de aditivo MMT con las palas del topo al bajarlo de"
type textarea "x"
type textarea "Pinchazo de un IBC de aditivo MMT con las palas del topo al bajarlo del"
type textarea "x"
type textarea "Pinchazo de un IBC de aditivo MMT con las palas del topo al bajarlo del"
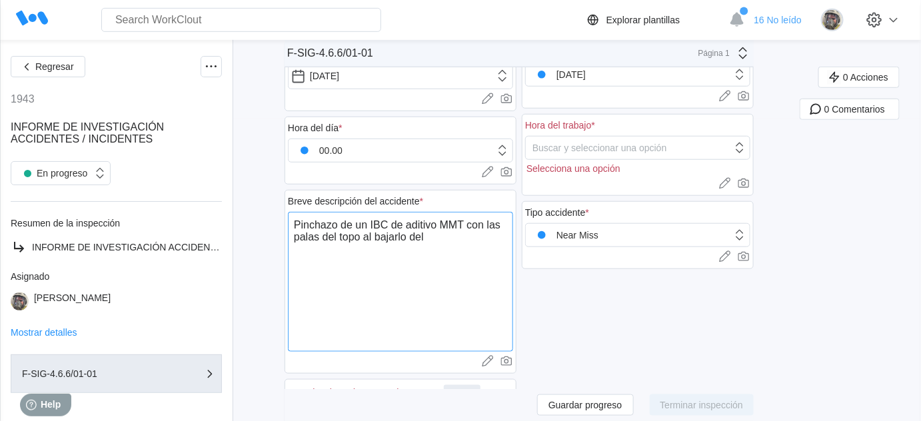
type textarea "x"
type textarea "Pinchazo de un IBC de aditivo MMT con las palas del topo al bajarlo del c"
type textarea "x"
type textarea "Pinchazo de un IBC de aditivo MMT con las palas del topo al bajarlo del ca"
type textarea "x"
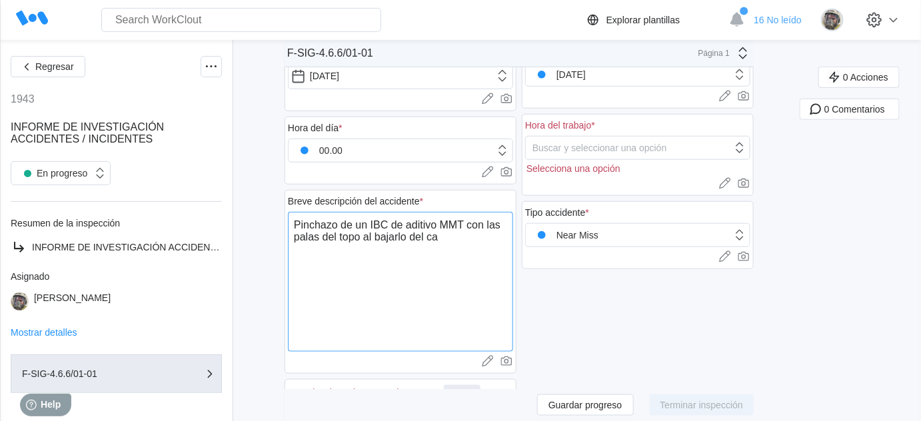
type textarea "Pinchazo de un IBC de aditivo MMT con las palas del topo al bajarlo del cam"
type textarea "x"
type textarea "Pinchazo de un IBC de aditivo MMT con las palas del topo al bajarlo del cami"
type textarea "x"
type textarea "Pinchazo de un IBC de aditivo MMT con las palas del topo al bajarlo [PERSON_NAM…"
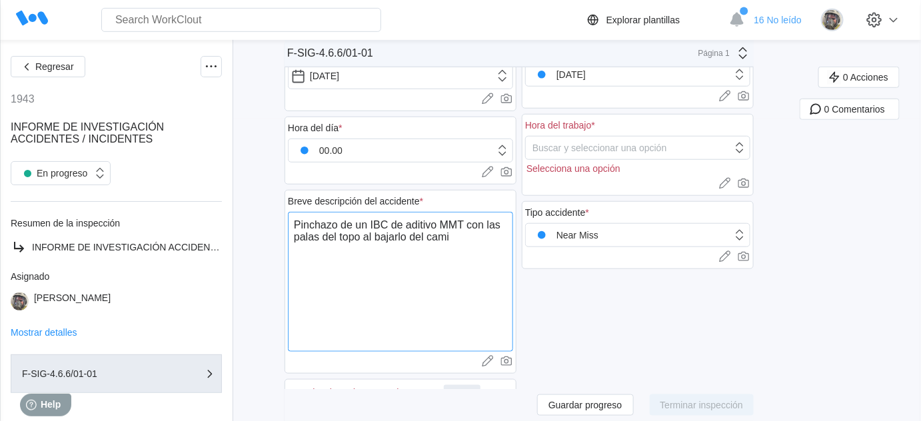
type textarea "x"
type textarea "Pinchazo de un IBC de aditivo MMT con las palas del topo al bajarlo del camión"
type textarea "x"
type textarea "Pinchazo de un IBC de aditivo MMT con las palas del topo al bajarlo del camión"
type textarea "x"
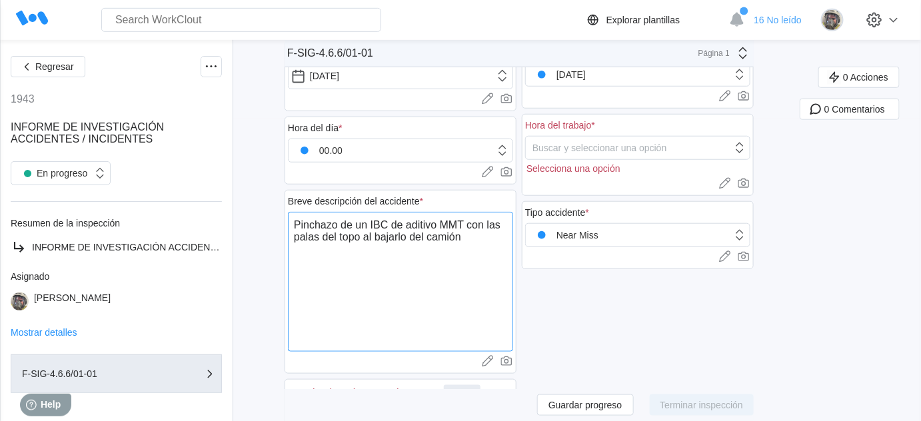
type textarea "Pinchazo de un IBC de aditivo MMT con las palas del topo al bajarlo del camión d"
type textarea "x"
type textarea "Pinchazo de un IBC de aditivo MMT con las palas del topo al bajarlo del camión …"
type textarea "x"
type textarea "Pinchazo de un IBC de aditivo MMT con las palas del topo al bajarlo del camión …"
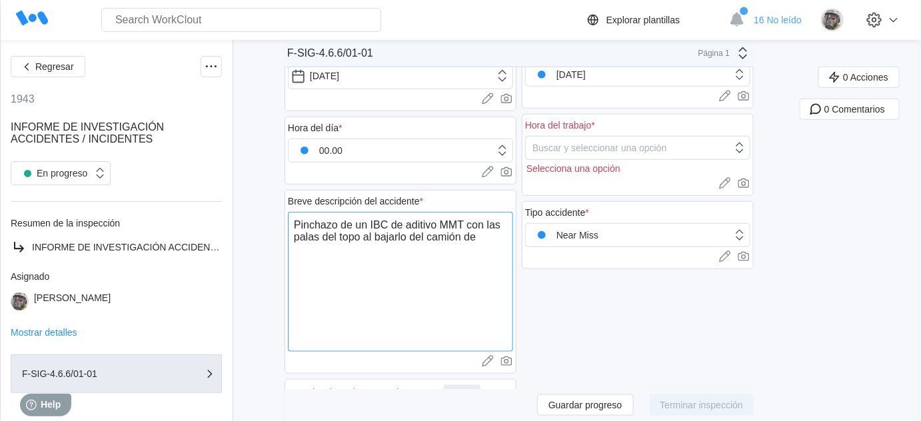
type textarea "x"
type textarea "Pinchazo de un IBC de aditivo MMT con las palas del topo al bajarlo del camión …"
type textarea "x"
type textarea "Pinchazo de un IBC de aditivo MMT con las palas del topo al bajarlo del camión …"
type textarea "x"
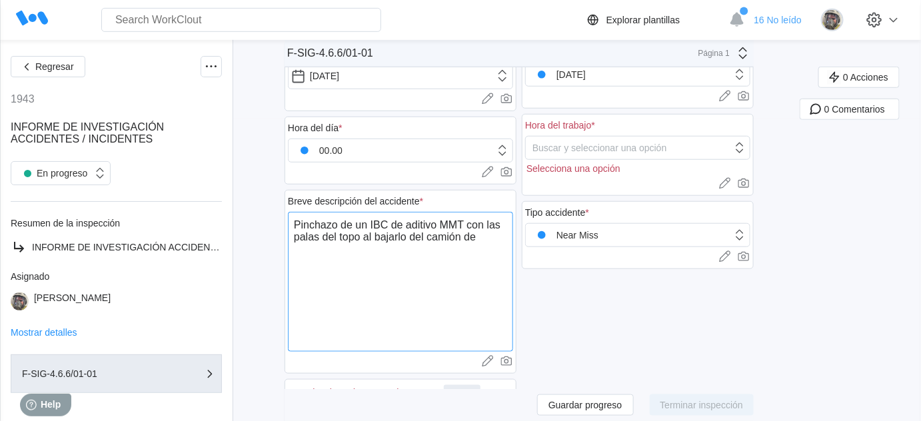
type textarea "Pinchazo de un IBC de aditivo MMT con las palas del topo al bajarlo del camión …"
type textarea "x"
type textarea "Pinchazo de un IBC de aditivo MMT con las palas del topo al bajarlo del camión …"
type textarea "x"
type textarea "Pinchazo de un IBC de aditivo MMT con las palas del topo al bajarlo del camión …"
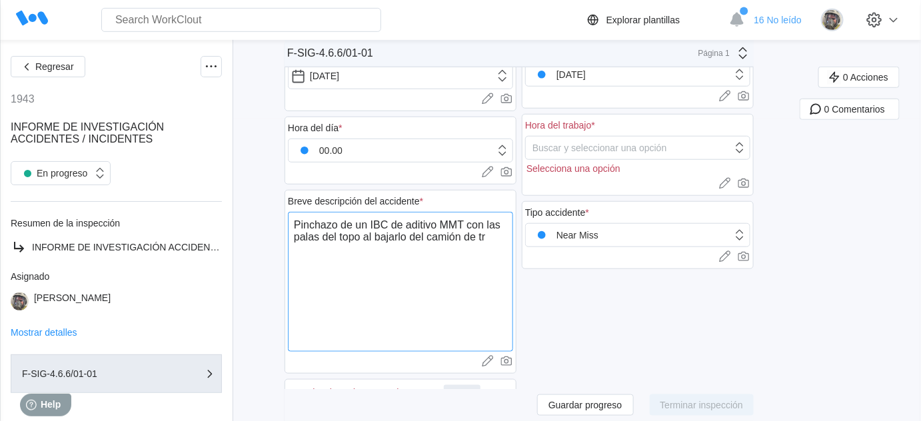
type textarea "x"
type textarea "Pinchazo de un IBC de aditivo MMT con las palas del topo al bajarlo del camión …"
type textarea "x"
type textarea "Pinchazo de un IBC de aditivo MMT con las palas del topo al bajarlo del camión …"
type textarea "x"
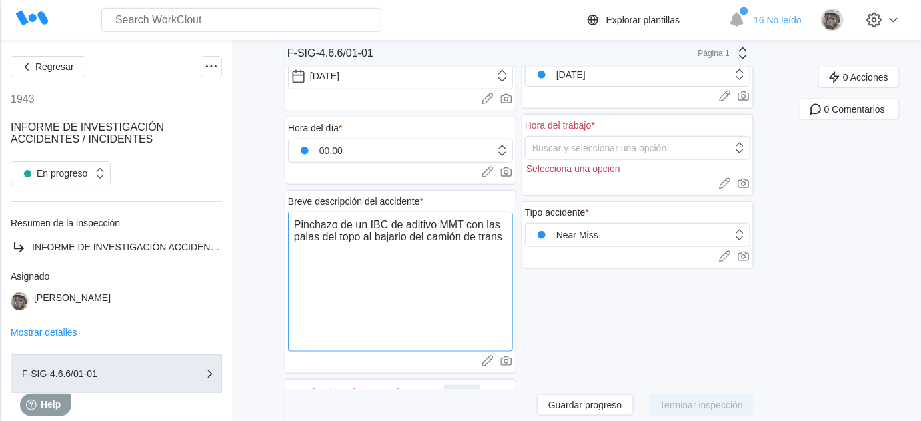
type textarea "Pinchazo de un IBC de aditivo MMT con las palas del topo al bajarlo del camión …"
type textarea "x"
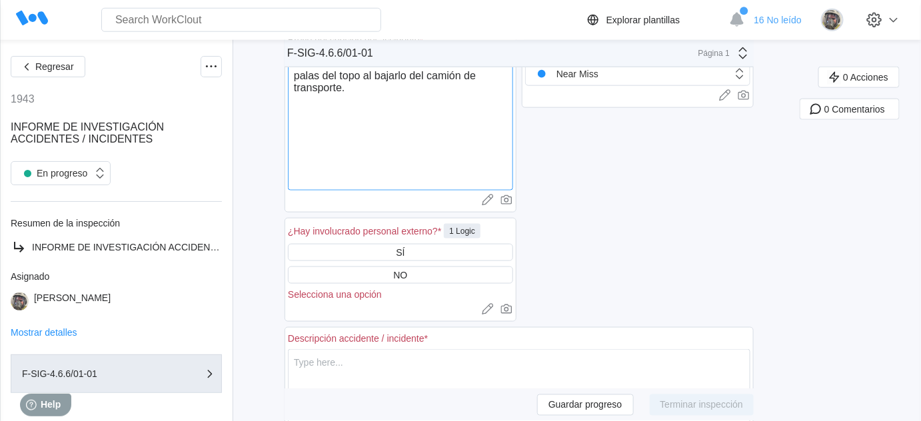
scroll to position [485, 0]
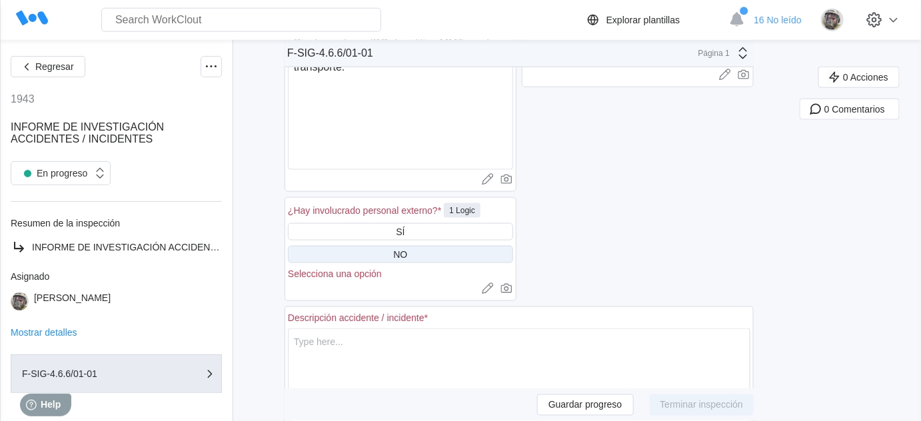
click at [408, 252] on div "NO" at bounding box center [401, 254] width 14 height 11
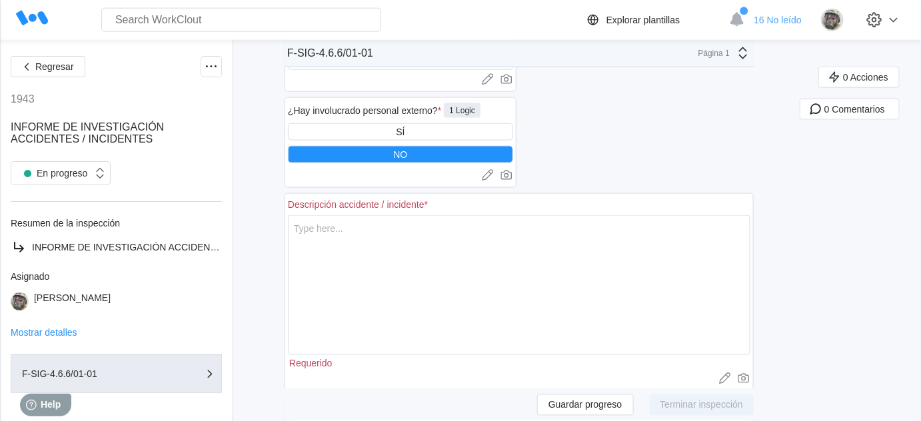
scroll to position [606, 0]
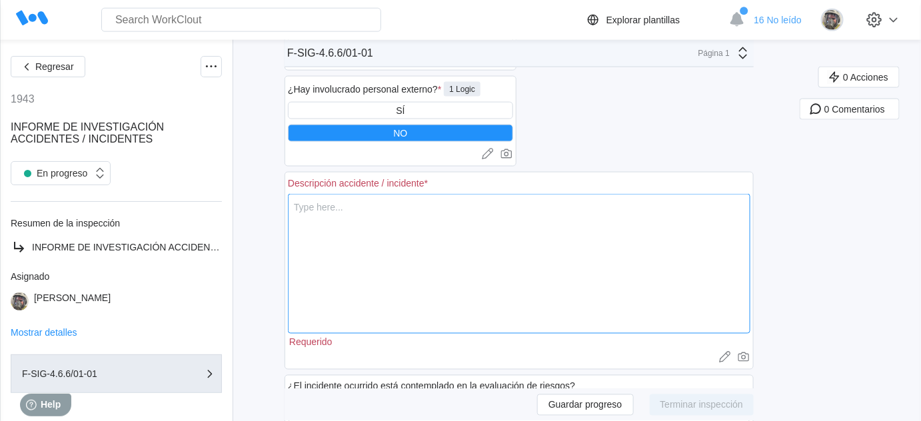
click at [343, 213] on textarea at bounding box center [519, 264] width 463 height 140
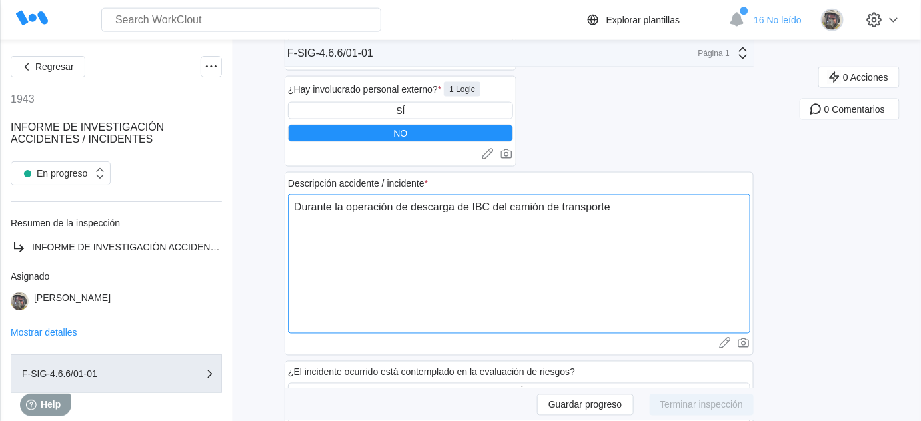
click at [496, 204] on textarea "Durante la operación de descarga de IBC del camión de transporte" at bounding box center [519, 264] width 463 height 140
click at [665, 194] on textarea "Durante la operación de descarga de IBCs del camión de transporte" at bounding box center [519, 264] width 463 height 140
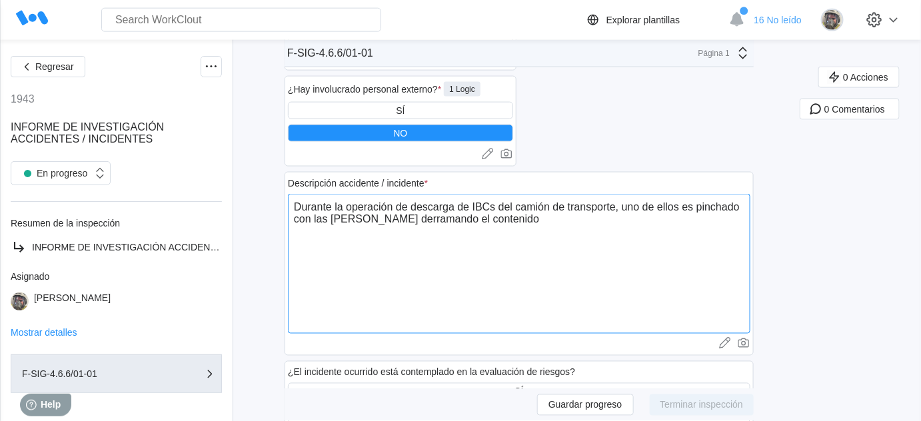
click at [401, 209] on textarea "Durante la operación de descarga de IBCs del camión de transporte, uno de ellos…" at bounding box center [519, 264] width 463 height 140
click at [595, 212] on textarea "Durante la operación de descarga de IBCs del camión de transporte, uno de ellos…" at bounding box center [519, 264] width 463 height 140
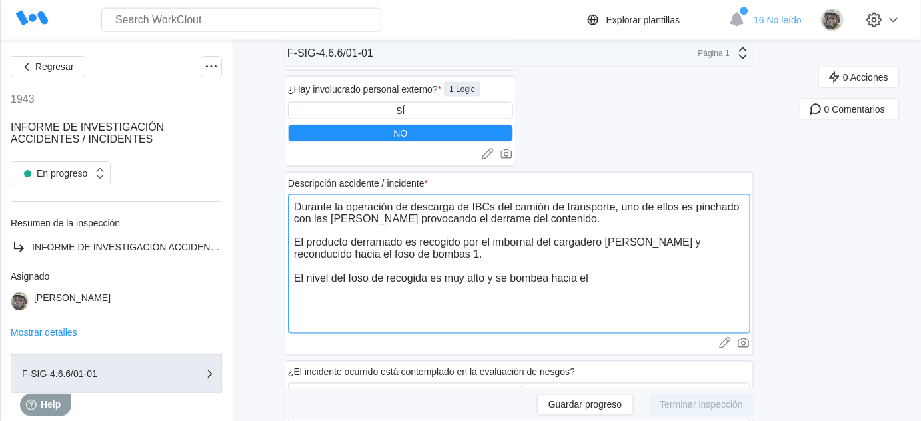
click at [610, 279] on textarea "Durante la operación de descarga de IBCs del camión de transporte, uno de ellos…" at bounding box center [519, 264] width 463 height 140
click at [499, 261] on textarea "Durante la operación de descarga de IBCs del camión de transporte, uno de ellos…" at bounding box center [519, 264] width 463 height 140
click at [500, 254] on textarea "Durante la operación de descarga de IBCs del camión de transporte, uno de ellos…" at bounding box center [519, 264] width 463 height 140
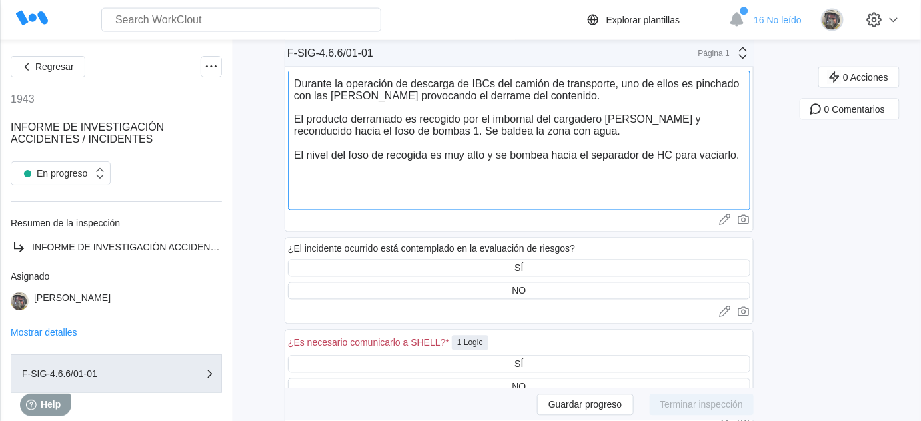
scroll to position [787, 0]
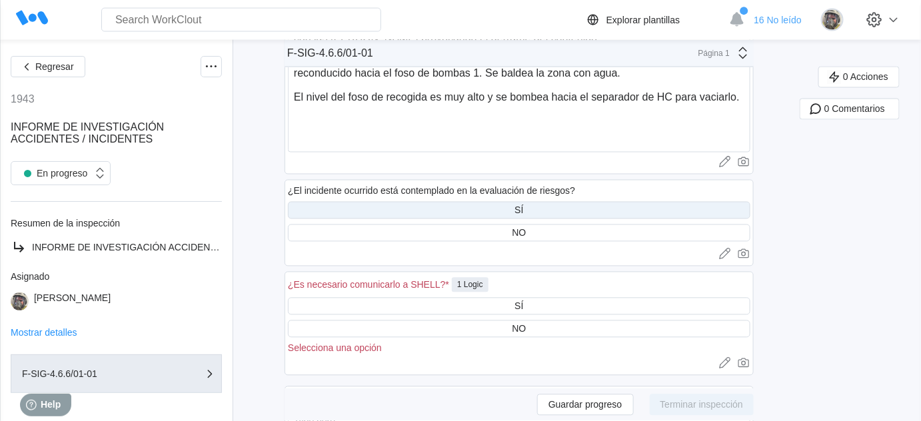
click at [558, 203] on div "SÍ" at bounding box center [519, 210] width 463 height 17
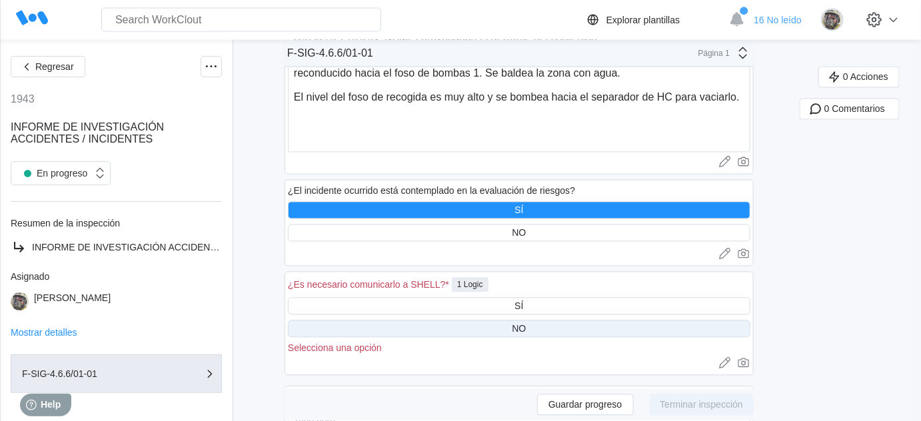
click at [540, 321] on div "NO" at bounding box center [519, 329] width 463 height 17
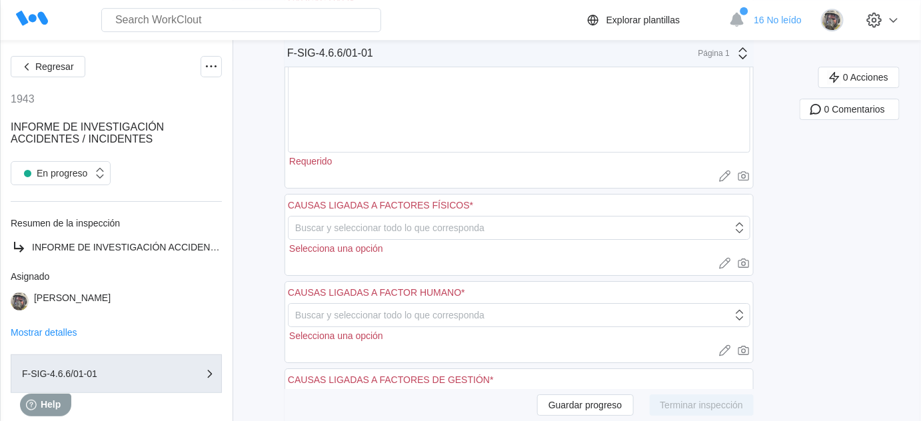
scroll to position [1394, 0]
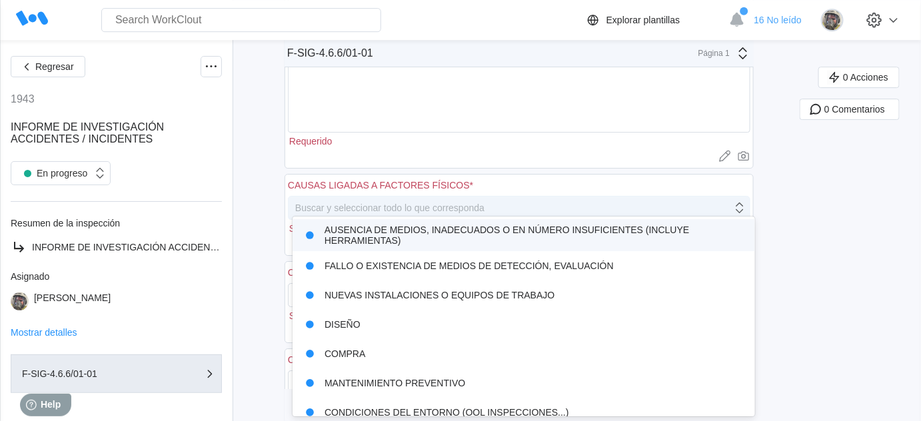
click at [501, 199] on div "Buscar y seleccionar todo lo que corresponda" at bounding box center [511, 208] width 444 height 19
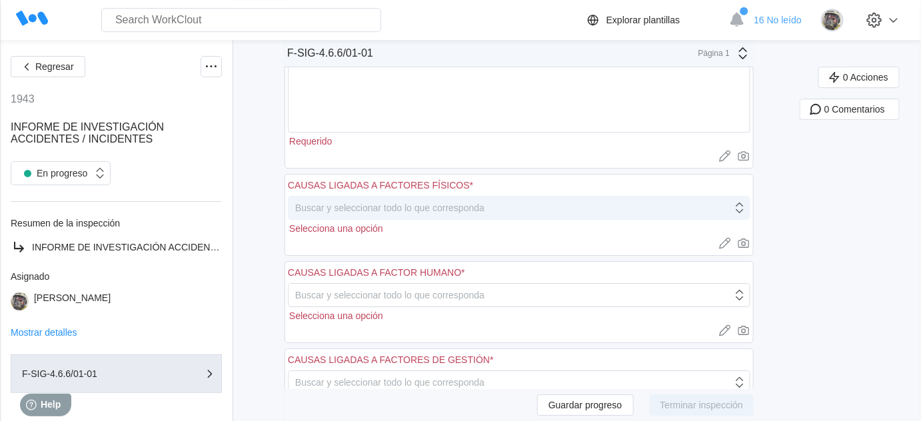
click at [501, 199] on div "Buscar y seleccionar todo lo que corresponda" at bounding box center [511, 208] width 444 height 19
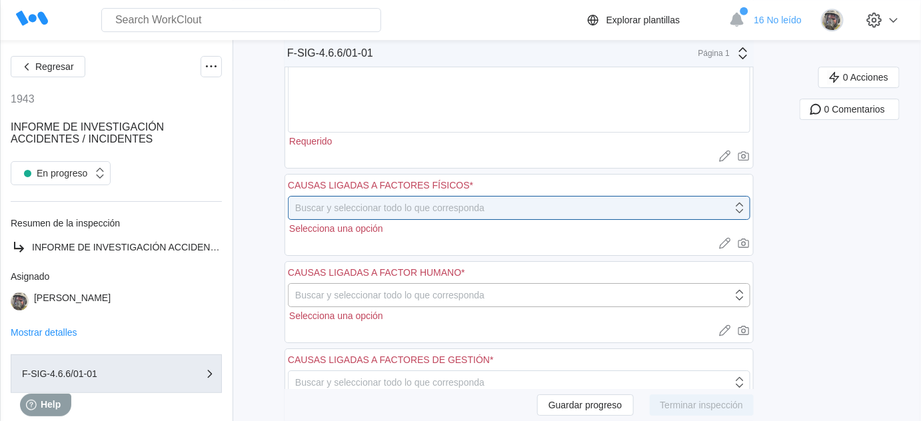
click at [549, 288] on div "Buscar y seleccionar todo lo que corresponda" at bounding box center [511, 295] width 444 height 19
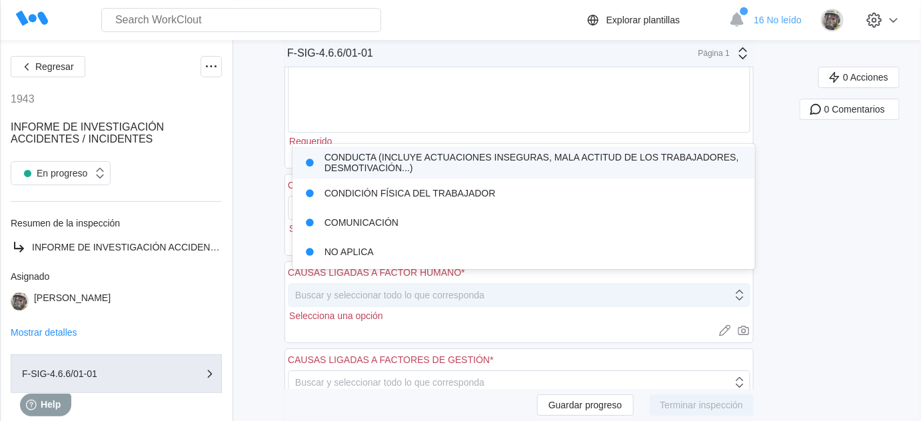
click at [549, 288] on div "Buscar y seleccionar todo lo que corresponda" at bounding box center [511, 295] width 444 height 19
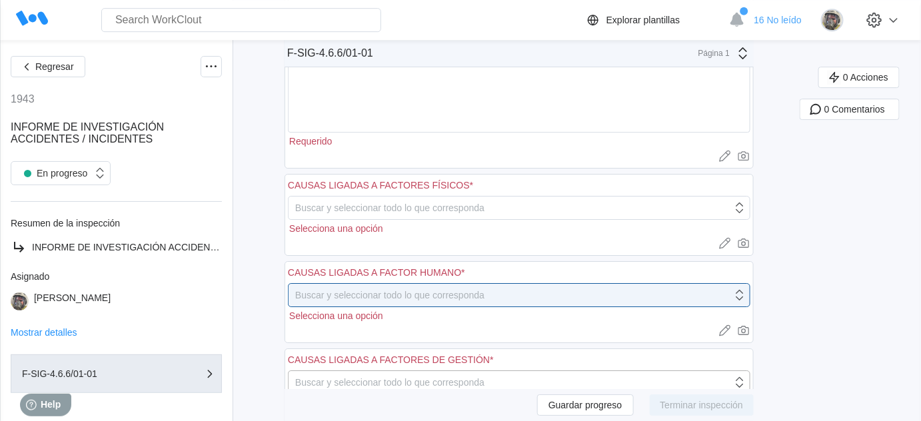
click at [543, 373] on div "Buscar y seleccionar todo lo que corresponda" at bounding box center [511, 382] width 444 height 19
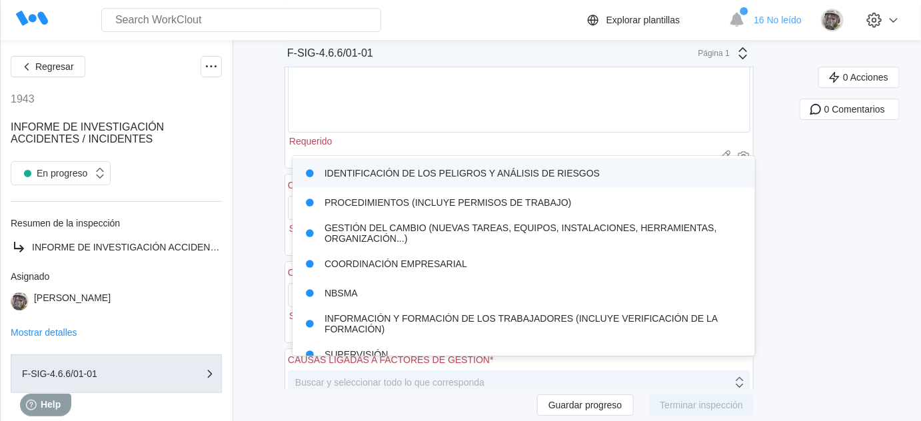
click at [551, 373] on div "Buscar y seleccionar todo lo que corresponda" at bounding box center [511, 382] width 444 height 19
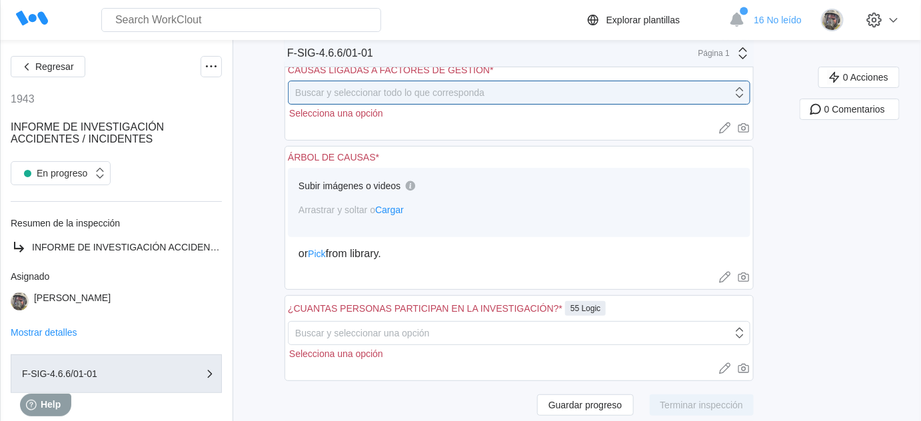
scroll to position [1744, 0]
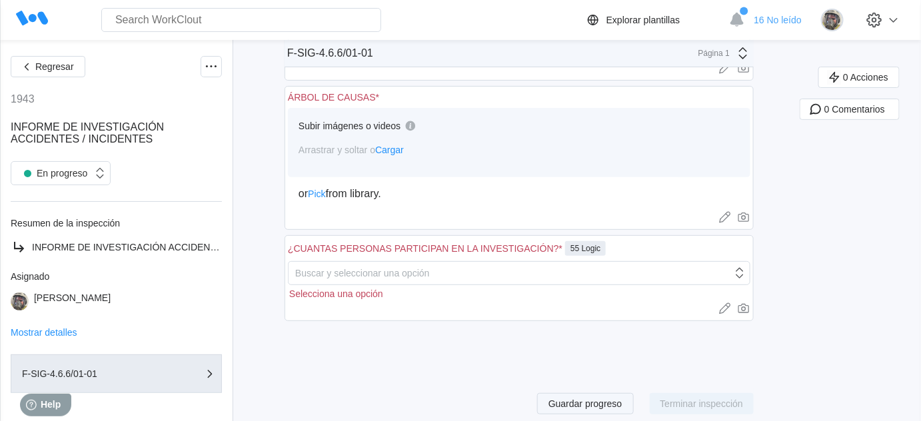
click at [575, 399] on span "Guardar progreso" at bounding box center [586, 403] width 74 height 9
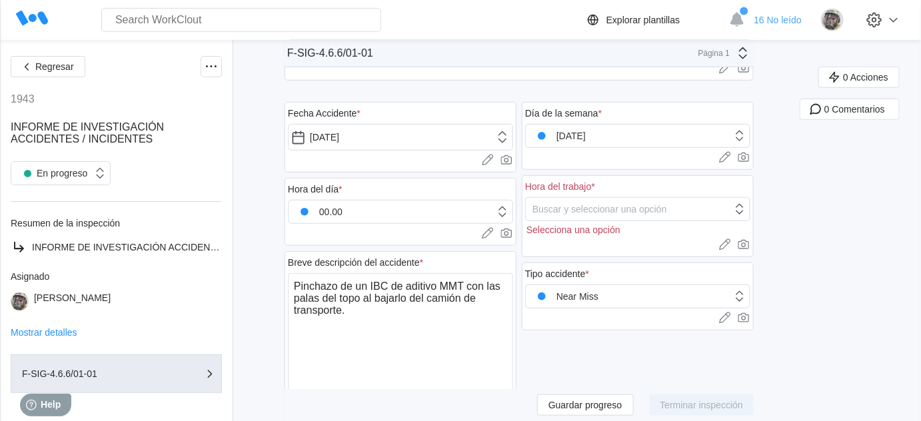
scroll to position [242, 0]
click at [376, 213] on div "00.00" at bounding box center [392, 211] width 207 height 19
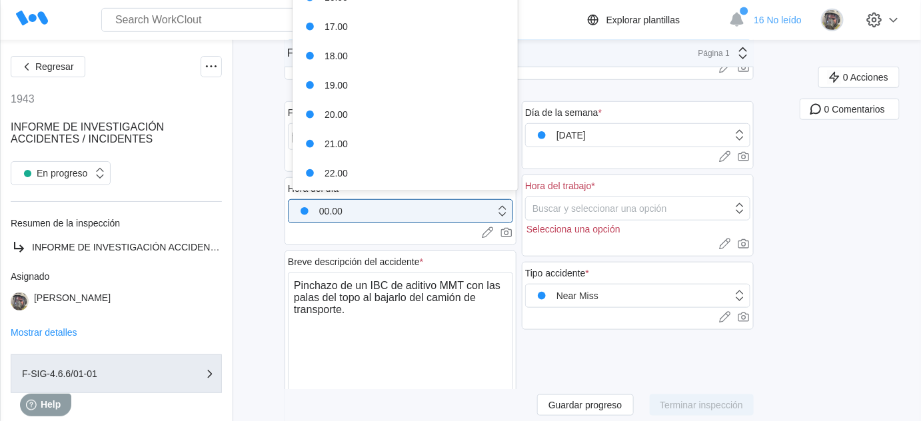
scroll to position [485, 0]
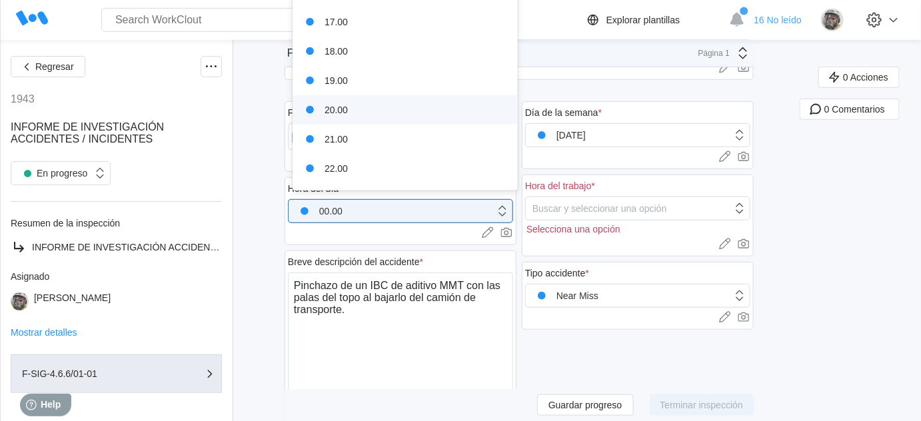
click at [352, 114] on div "20.00" at bounding box center [406, 110] width 210 height 19
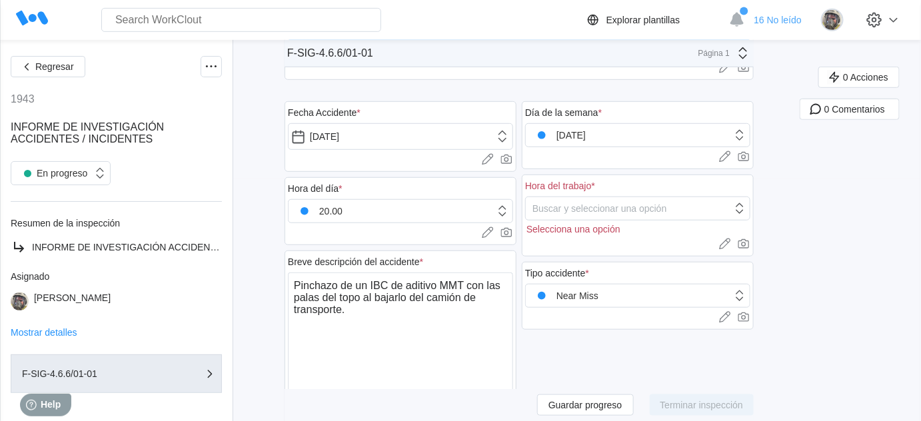
click at [633, 355] on div "Día de la semana * [DATE] Cargar imágenes o videos a este campo Arrastrar y sol…" at bounding box center [638, 310] width 232 height 445
click at [364, 307] on textarea "Pinchazo de un IBC de aditivo MMT con las palas del topo al bajarlo del camión …" at bounding box center [400, 343] width 225 height 140
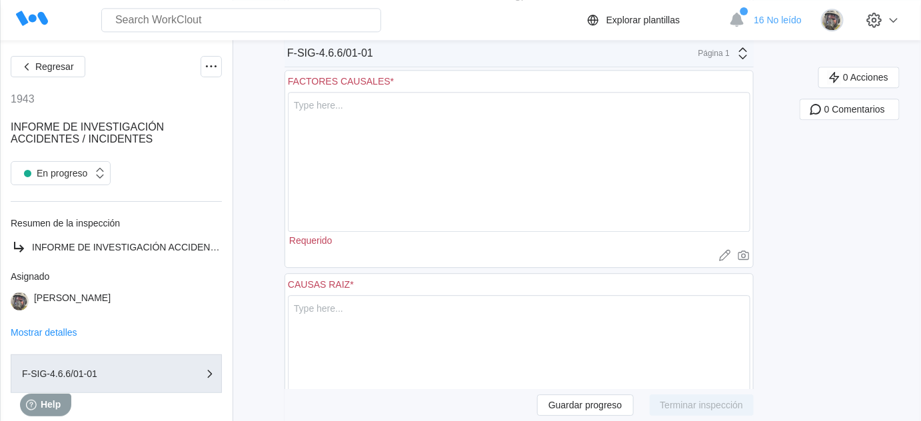
scroll to position [1030, 0]
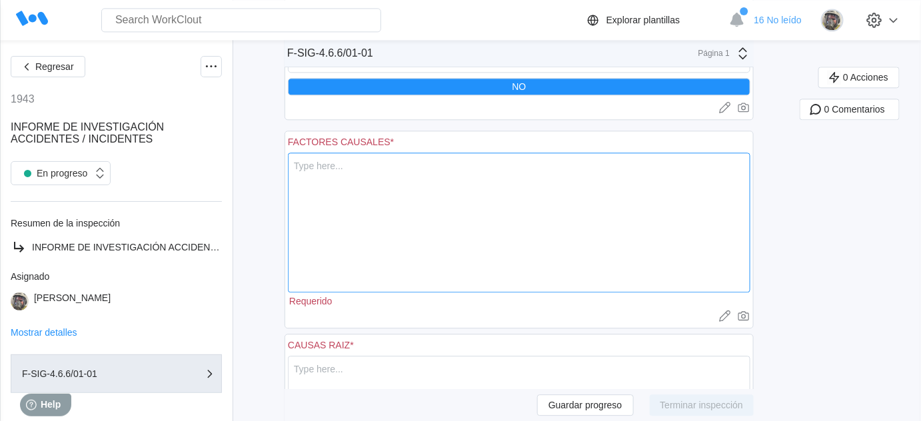
click at [386, 171] on textarea at bounding box center [519, 223] width 463 height 140
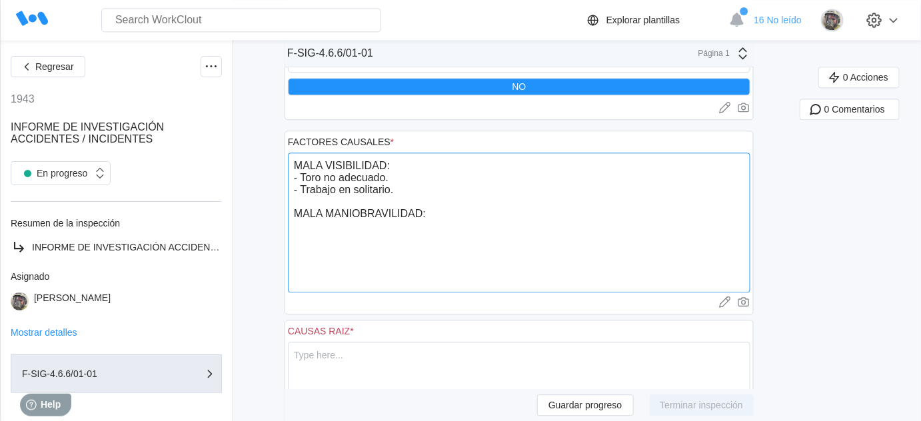
click at [392, 208] on textarea "MALA VISIBILIDAD: - Toro no adecuado. - Trabajo en solitario. MALA MANIOBRAVILI…" at bounding box center [519, 223] width 463 height 140
click at [443, 213] on textarea "MALA VISIBILIDAD: - Toro no adecuado. - Trabajo en solitario. MALA MANIOBRABILI…" at bounding box center [519, 223] width 463 height 140
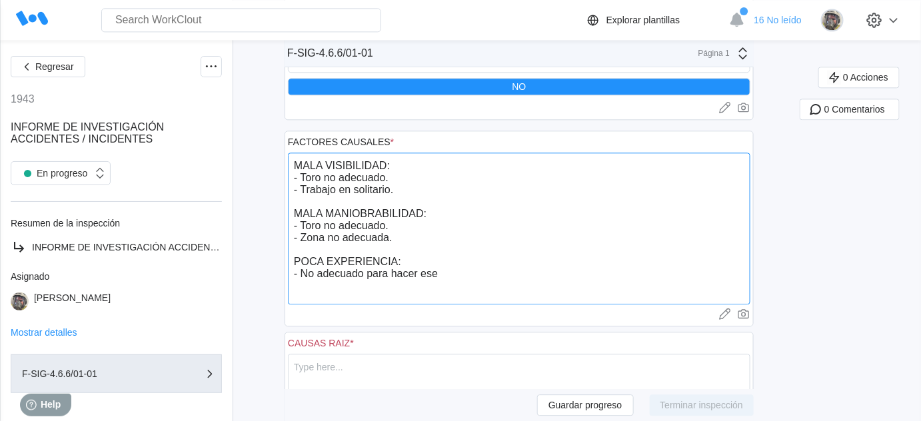
click at [320, 268] on textarea "MALA VISIBILIDAD: - Toro no adecuado. - Trabajo en solitario. MALA MANIOBRABILI…" at bounding box center [519, 229] width 463 height 152
click at [406, 286] on textarea "MALA VISIBILIDAD: - Toro no adecuado. - Trabajo en solitario. MALA MANIOBRABILI…" at bounding box center [519, 241] width 463 height 177
click at [411, 294] on textarea "MALA VISIBILIDAD: - Toro no adecuado. - Trabajo en solitario. MALA MANIOBRABILI…" at bounding box center [519, 241] width 463 height 177
click at [463, 233] on textarea "MALA VISIBILIDAD: - Toro no adecuado. - Trabajo en solitario. MALA MANIOBRABILI…" at bounding box center [519, 241] width 463 height 177
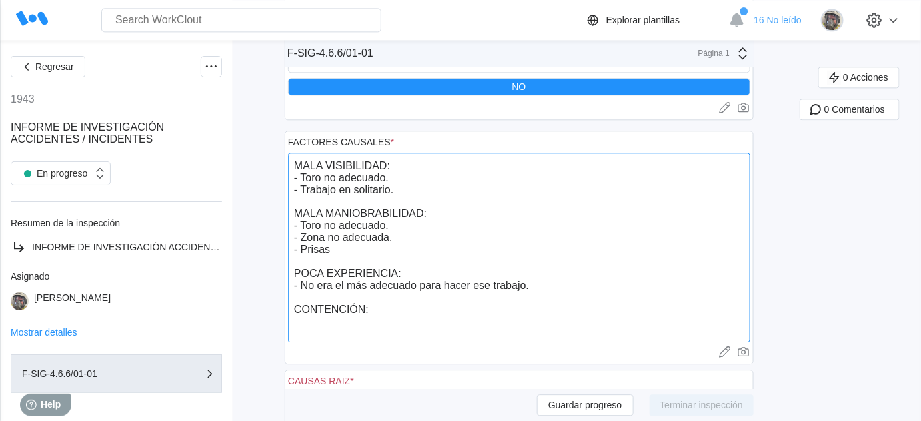
click at [439, 177] on textarea "MALA VISIBILIDAD: - Toro no adecuado. - Trabajo en solitario. MALA MANIOBRABILI…" at bounding box center [519, 248] width 463 height 190
click at [417, 183] on textarea "MALA VISIBILIDAD: - Toro no adecuado. - Trabajo en solitario. MALA MANIOBRABILI…" at bounding box center [519, 248] width 463 height 190
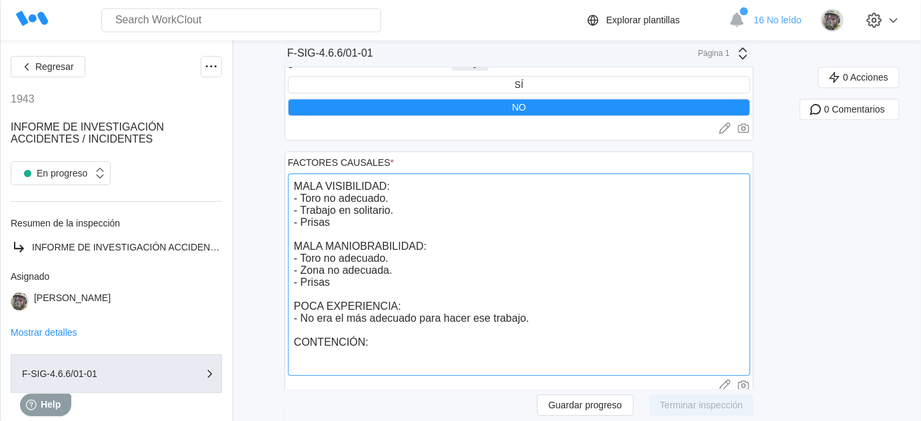
scroll to position [1091, 0]
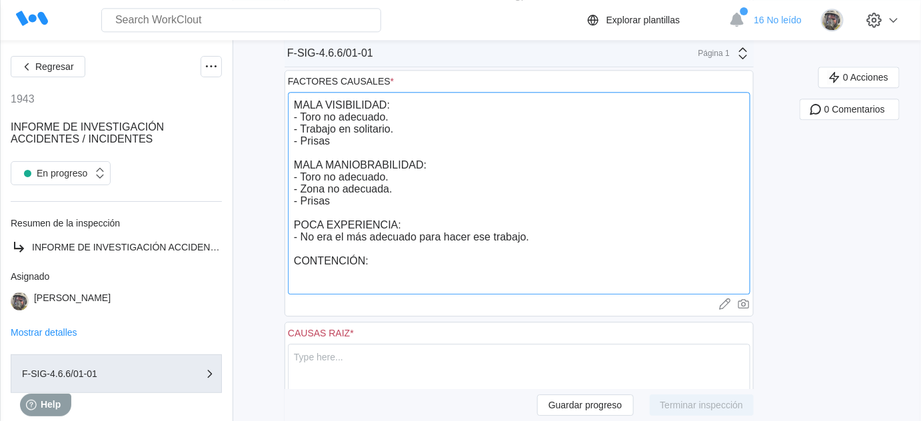
click at [405, 257] on textarea "MALA VISIBILIDAD: - Toro no adecuado. - Trabajo en solitario. - Prisas MALA MAN…" at bounding box center [519, 193] width 463 height 203
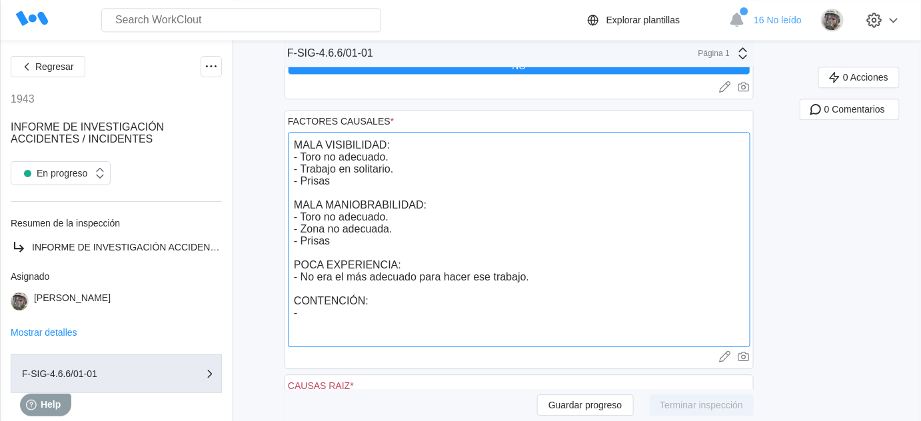
scroll to position [1030, 0]
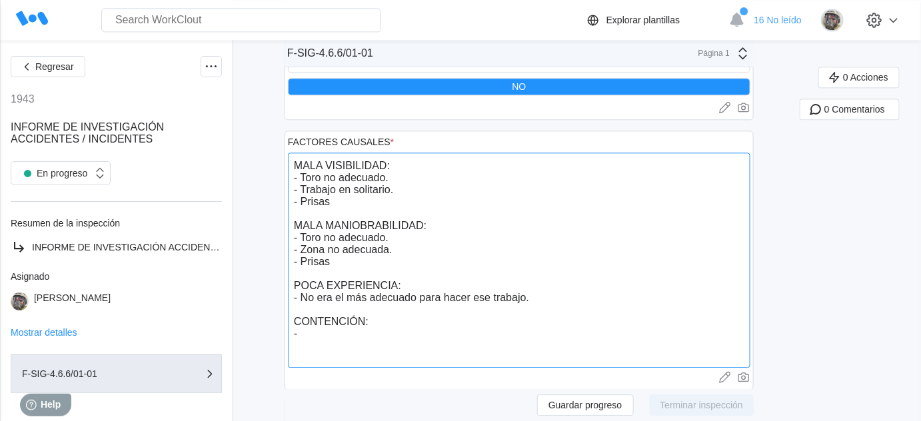
click at [372, 195] on textarea "MALA VISIBILIDAD: - Toro no adecuado. - Trabajo en solitario. - Prisas MALA MAN…" at bounding box center [519, 260] width 463 height 215
click at [348, 266] on textarea "MALA VISIBILIDAD: - Toro no adecuado. - Trabajo en solitario. - Prisas. MALA MA…" at bounding box center [519, 260] width 463 height 215
click at [348, 264] on textarea "MALA VISIBILIDAD: - Toro no adecuado. - Trabajo en solitario. - Prisas. MALA MA…" at bounding box center [519, 260] width 463 height 215
click at [336, 346] on textarea "MALA VISIBILIDAD: - Toro no adecuado. - Trabajo en solitario. - Prisas. MALA MA…" at bounding box center [519, 260] width 463 height 215
click at [345, 338] on textarea "MALA VISIBILIDAD: - Toro no adecuado. - Trabajo en solitario. - Prisas. MALA MA…" at bounding box center [519, 260] width 463 height 215
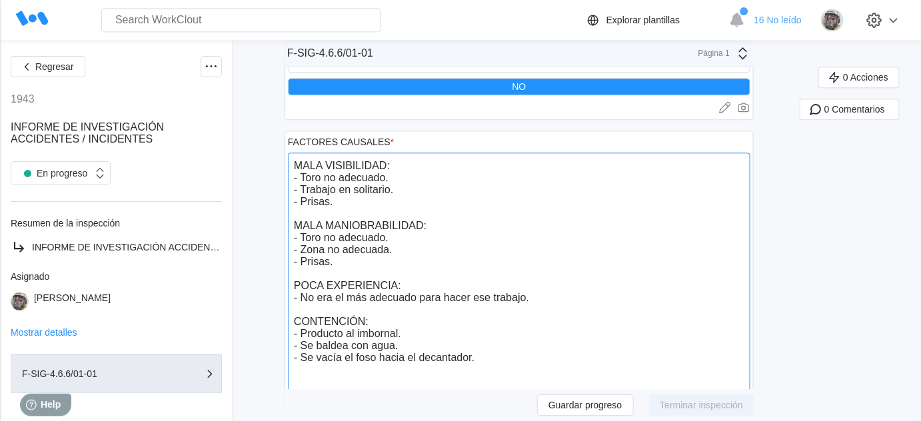
click at [352, 333] on textarea "MALA VISIBILIDAD: - Toro no adecuado. - Trabajo en solitario. - Prisas. MALA MA…" at bounding box center [519, 273] width 463 height 240
click at [471, 337] on textarea "MALA VISIBILIDAD: - Toro no adecuado. - Trabajo en solitario. - Prisas. MALA MA…" at bounding box center [519, 273] width 463 height 240
click at [529, 360] on textarea "MALA VISIBILIDAD: - Toro no adecuado. - Trabajo en solitario. - Prisas. MALA MA…" at bounding box center [519, 273] width 463 height 240
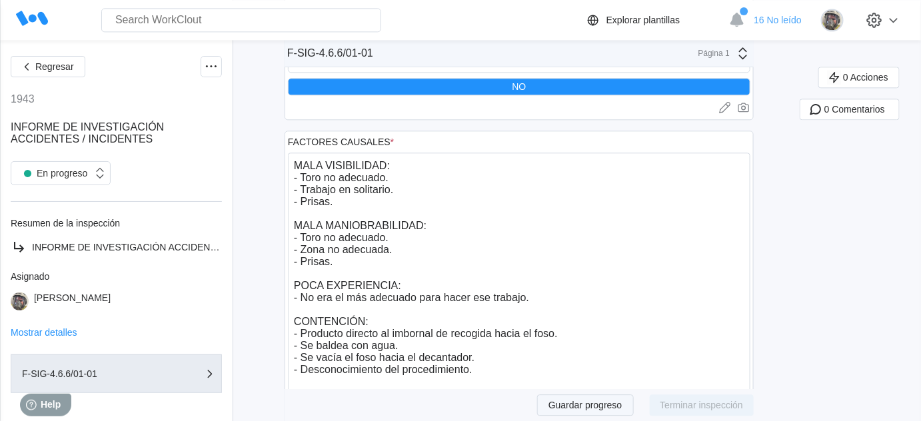
click at [607, 399] on button "Guardar progreso" at bounding box center [585, 405] width 97 height 21
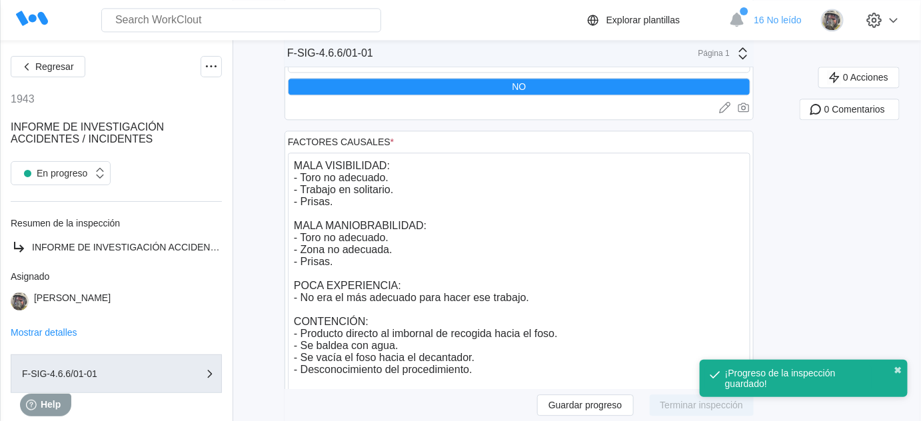
click at [819, 238] on div "0 Acciones 0 Comentarios" at bounding box center [860, 140] width 121 height 2206
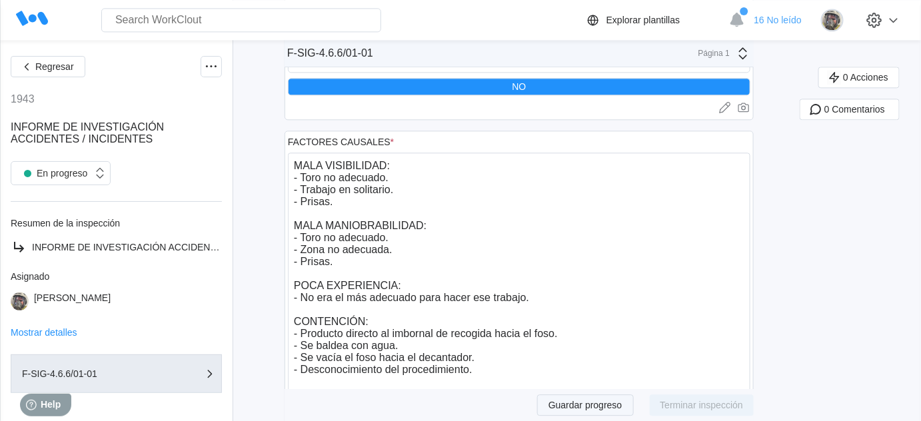
click at [619, 407] on span "Guardar progreso" at bounding box center [586, 405] width 74 height 9
drag, startPoint x: 297, startPoint y: 153, endPoint x: 523, endPoint y: 372, distance: 314.5
click at [523, 372] on textarea "MALA VISIBILIDAD: - Toro no adecuado. - Trabajo en solitario. - Prisas. MALA MA…" at bounding box center [519, 279] width 463 height 253
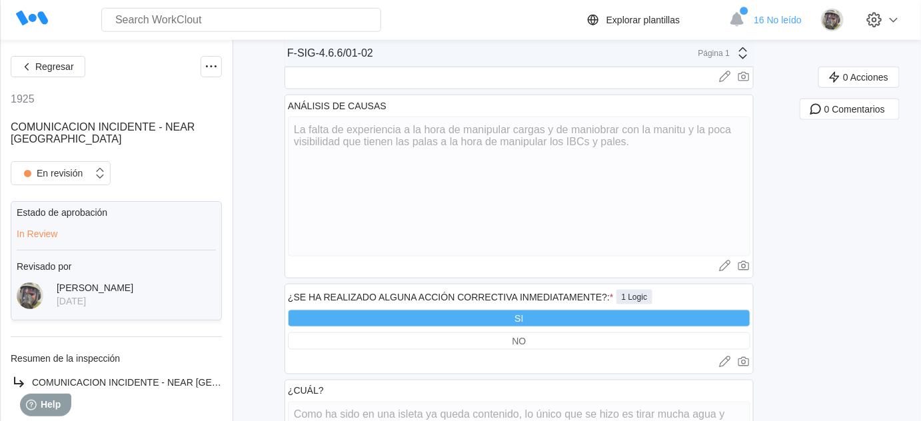
scroll to position [667, 0]
